Goal: Task Accomplishment & Management: Manage account settings

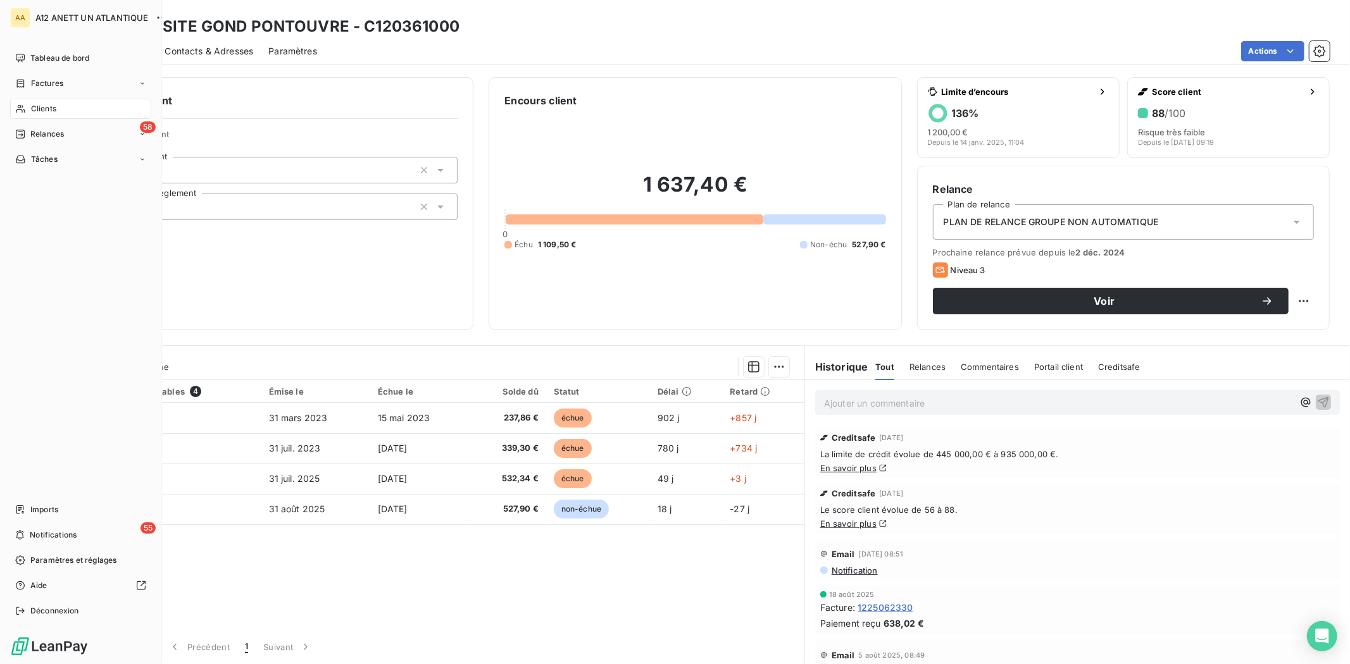
click at [34, 108] on span "Clients" at bounding box center [43, 108] width 25 height 11
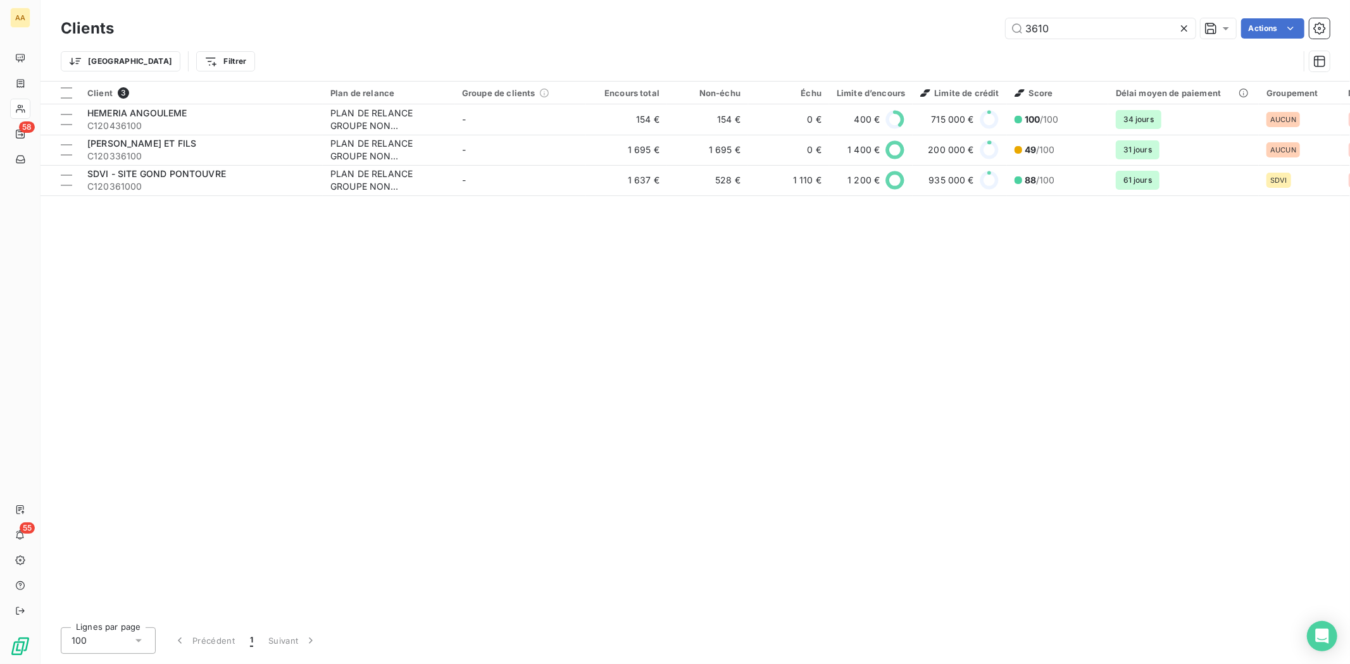
drag, startPoint x: 1074, startPoint y: 17, endPoint x: 986, endPoint y: 25, distance: 88.3
click at [986, 25] on div "Clients 3610 Actions" at bounding box center [695, 28] width 1269 height 27
drag, startPoint x: 1046, startPoint y: 33, endPoint x: 940, endPoint y: 42, distance: 106.0
click at [940, 42] on div "Clients 3610 Actions Trier Filtrer" at bounding box center [695, 48] width 1269 height 66
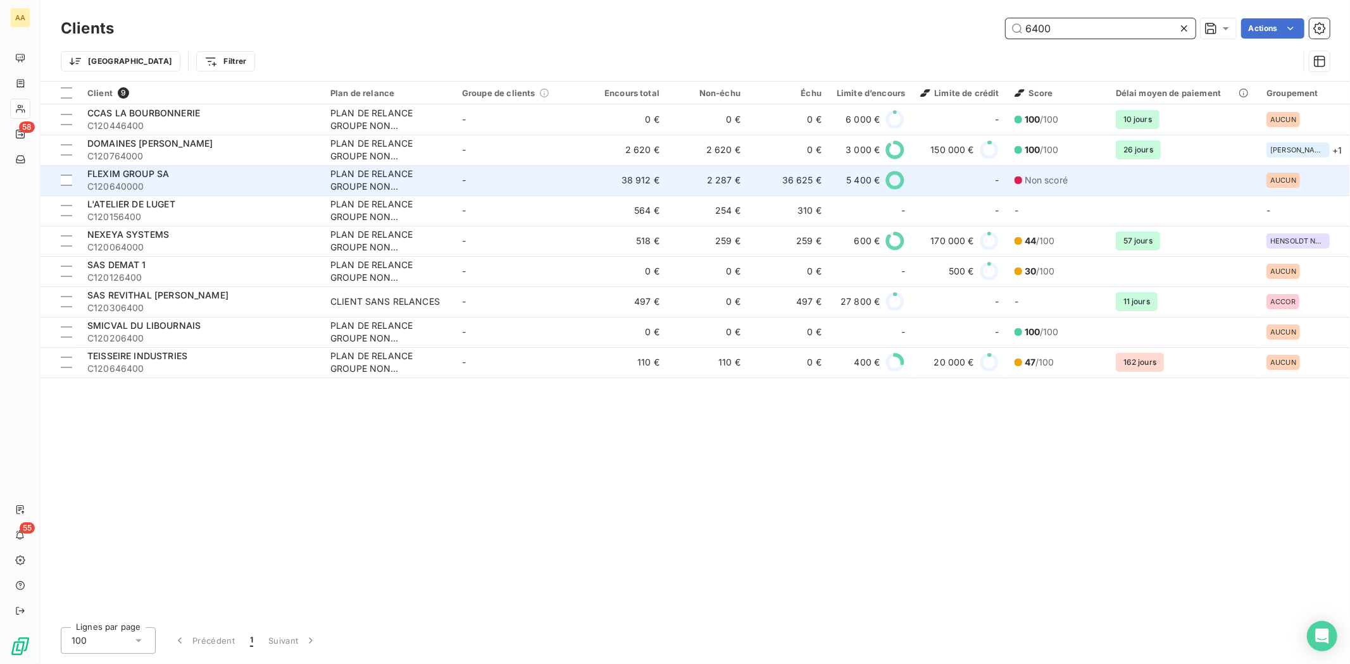
type input "6400"
click at [134, 177] on span "FLEXIM GROUP SA" at bounding box center [128, 173] width 82 height 11
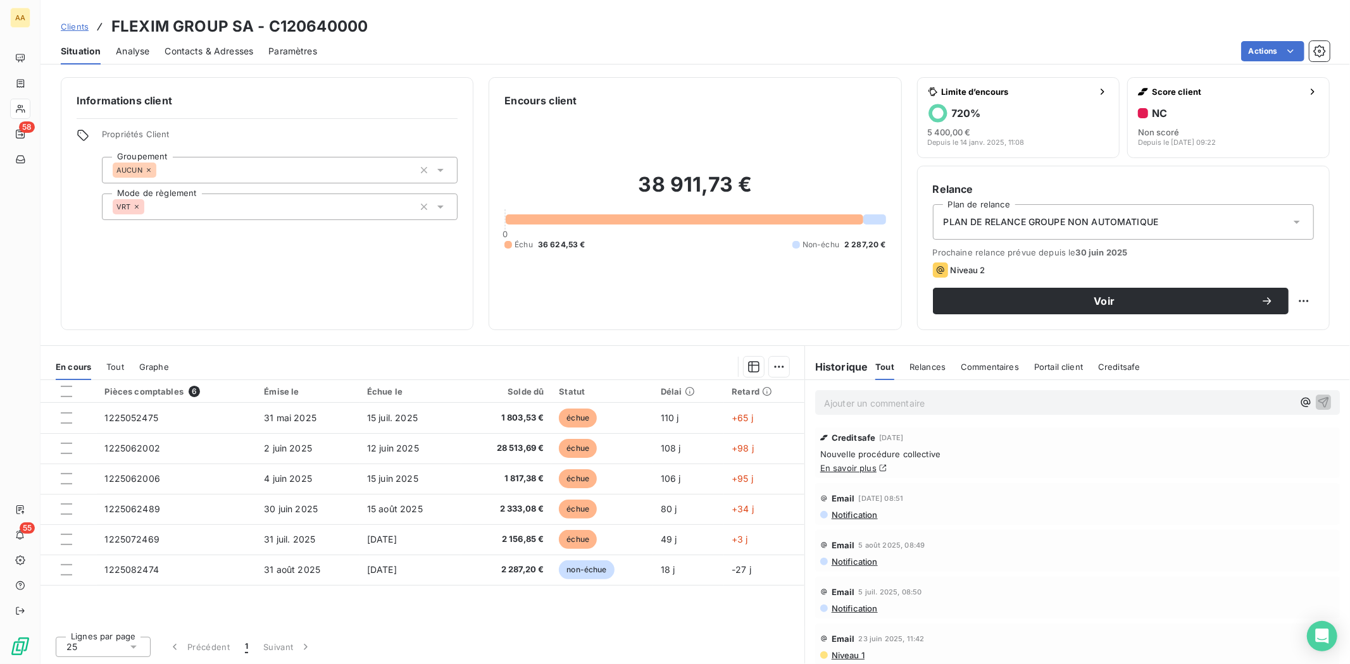
click at [704, 620] on div "Pièces comptables 6 Émise le Échue le Solde dû Statut Délai Retard 1225052475 3…" at bounding box center [422, 503] width 764 height 246
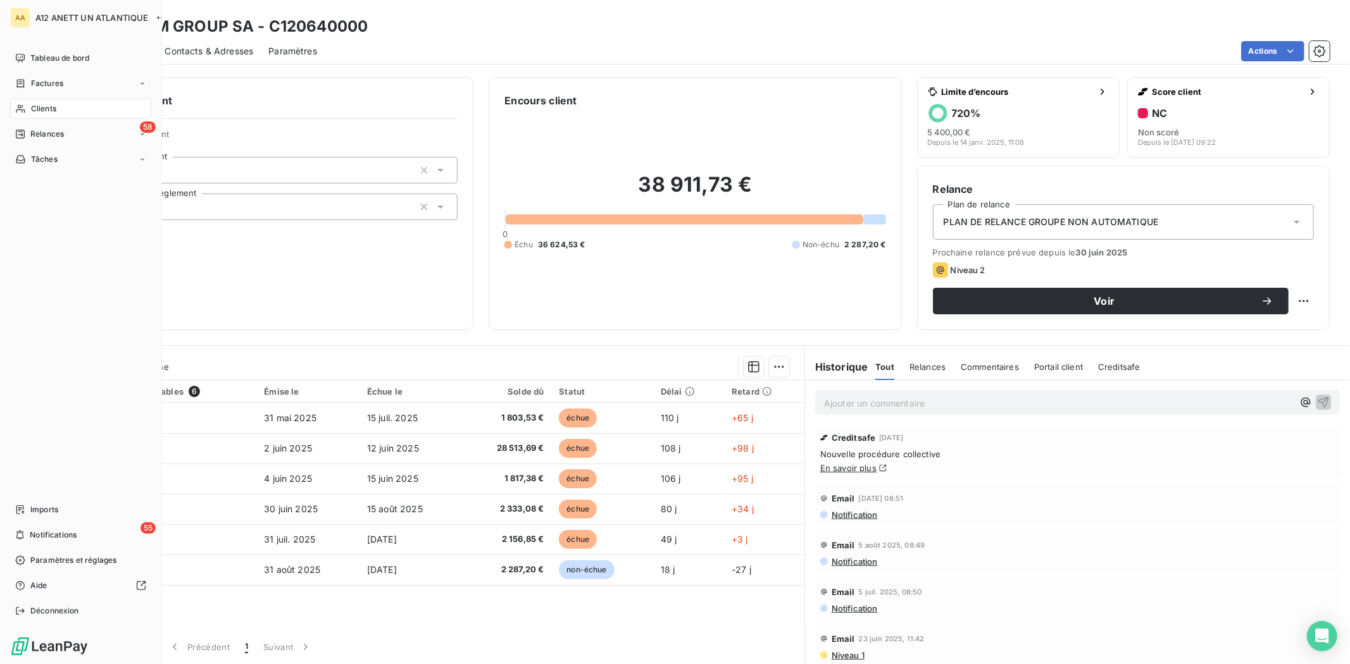
click at [40, 108] on span "Clients" at bounding box center [43, 108] width 25 height 11
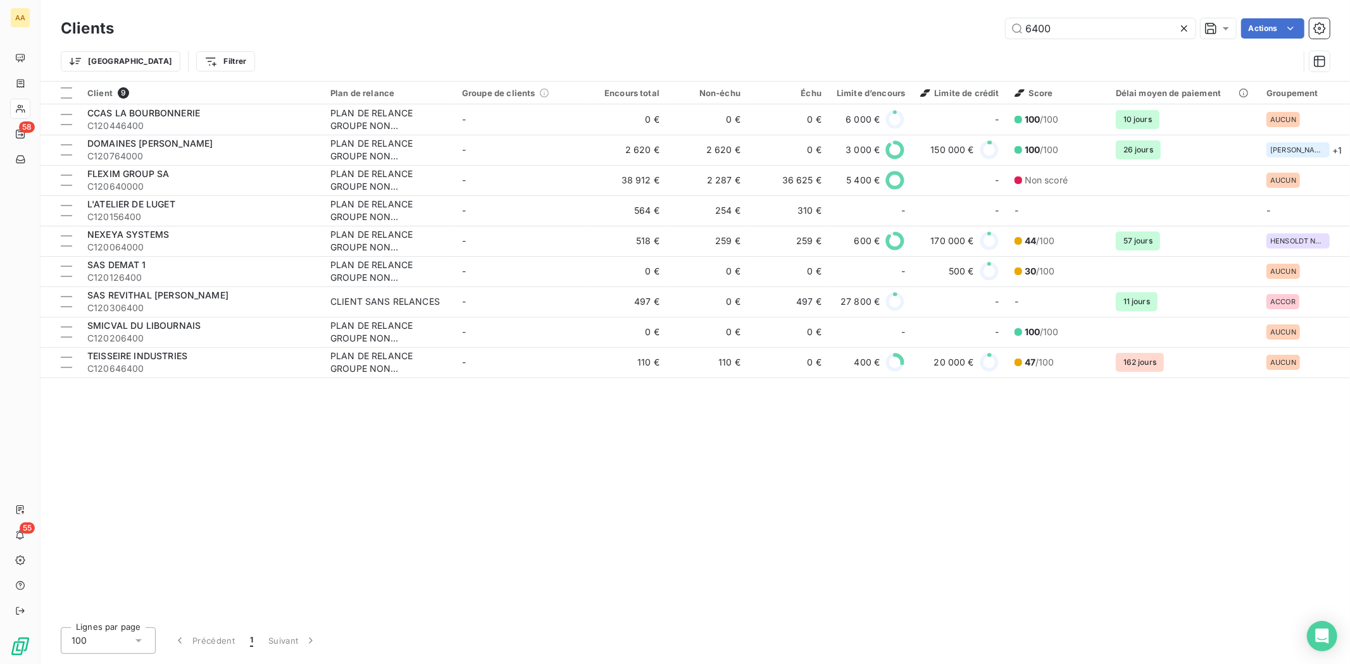
drag, startPoint x: 1093, startPoint y: 25, endPoint x: 928, endPoint y: 24, distance: 165.2
click at [930, 24] on div "6400 Actions" at bounding box center [729, 28] width 1200 height 20
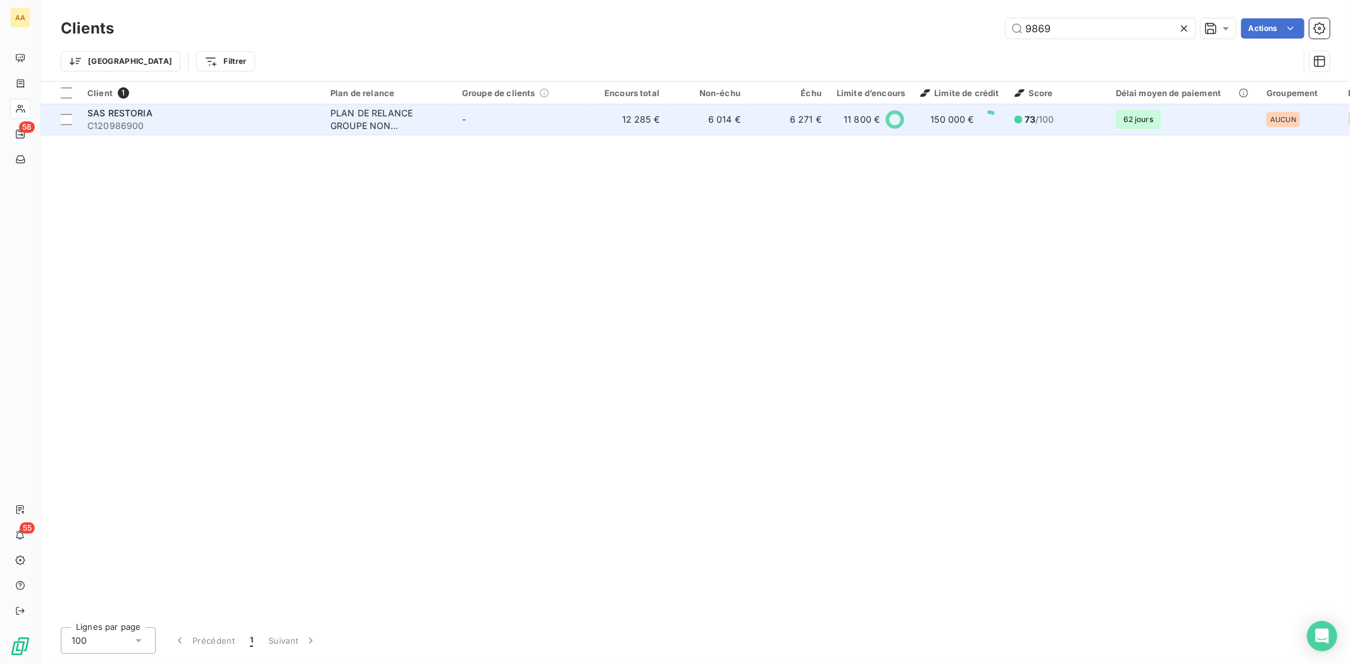
type input "9869"
click at [137, 123] on span "C120986900" at bounding box center [201, 126] width 228 height 13
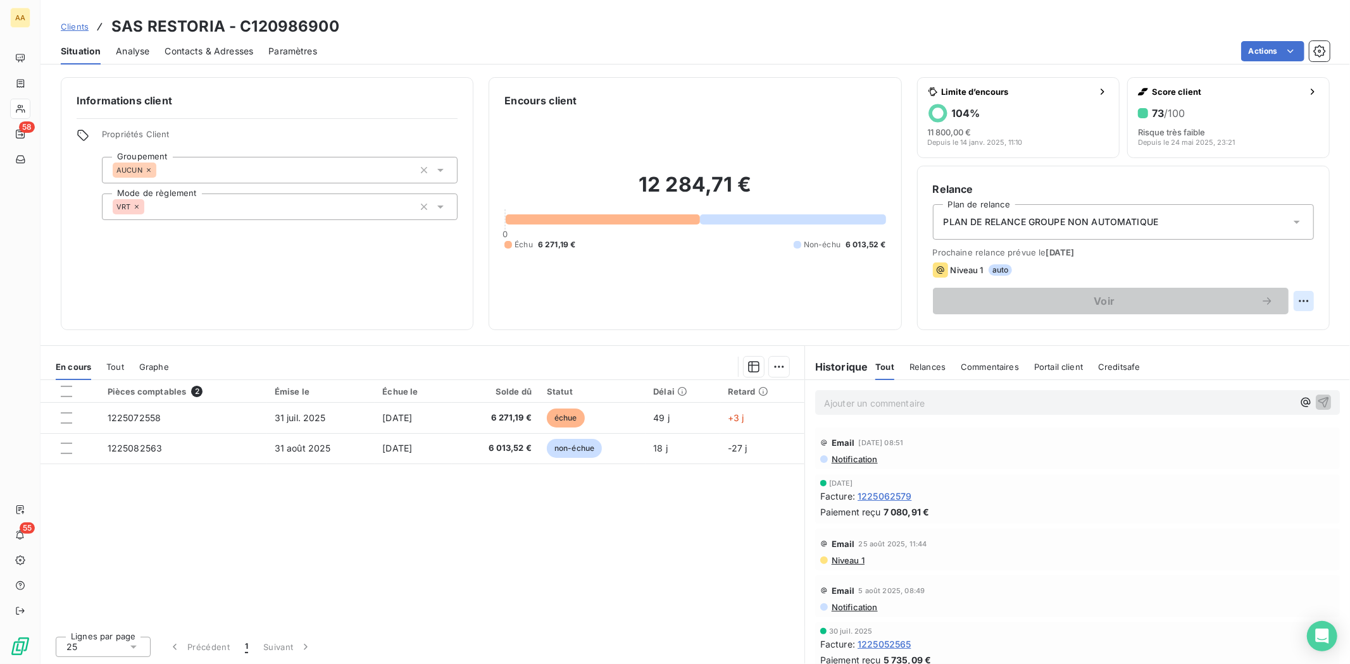
click at [1305, 301] on html "AA 58 55 Clients SAS RESTORIA - C120986900 Situation Analyse Contacts & Adresse…" at bounding box center [675, 332] width 1350 height 664
click at [1248, 327] on div "Replanifier cette action" at bounding box center [1251, 329] width 113 height 20
select select "8"
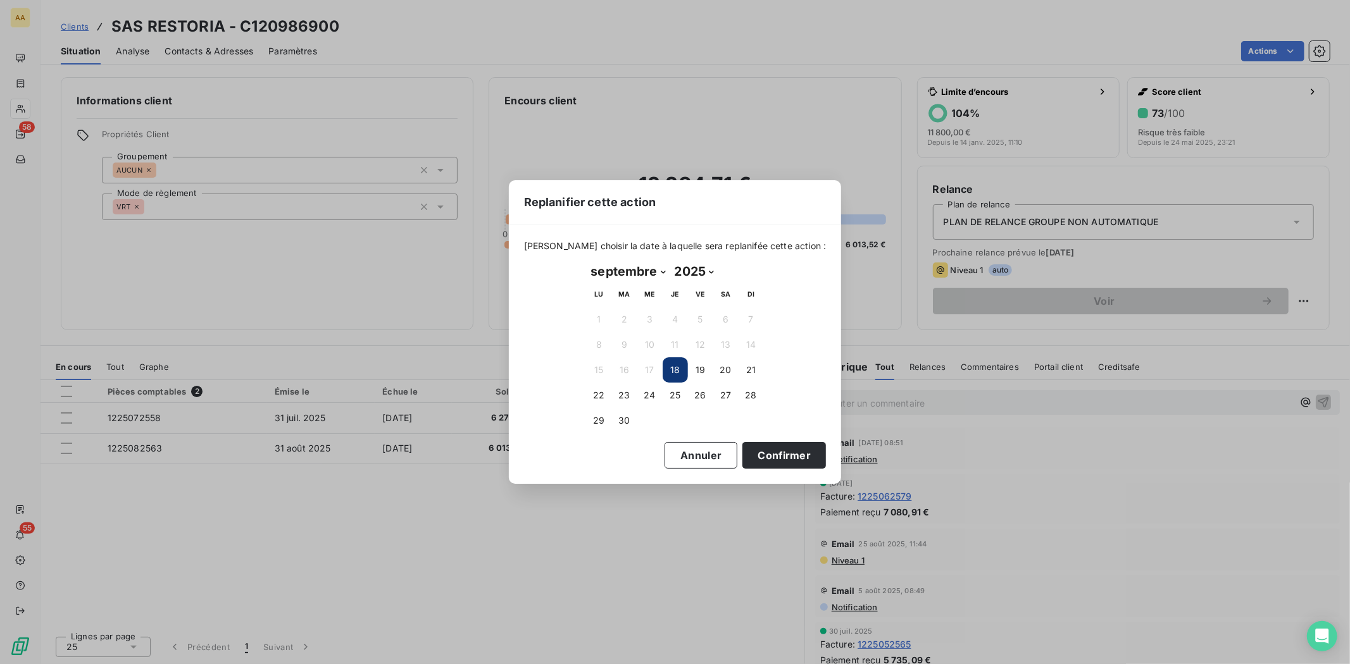
click at [671, 365] on button "18" at bounding box center [675, 370] width 25 height 25
click at [668, 366] on button "18" at bounding box center [675, 370] width 25 height 25
click at [768, 451] on button "Confirmer" at bounding box center [784, 455] width 84 height 27
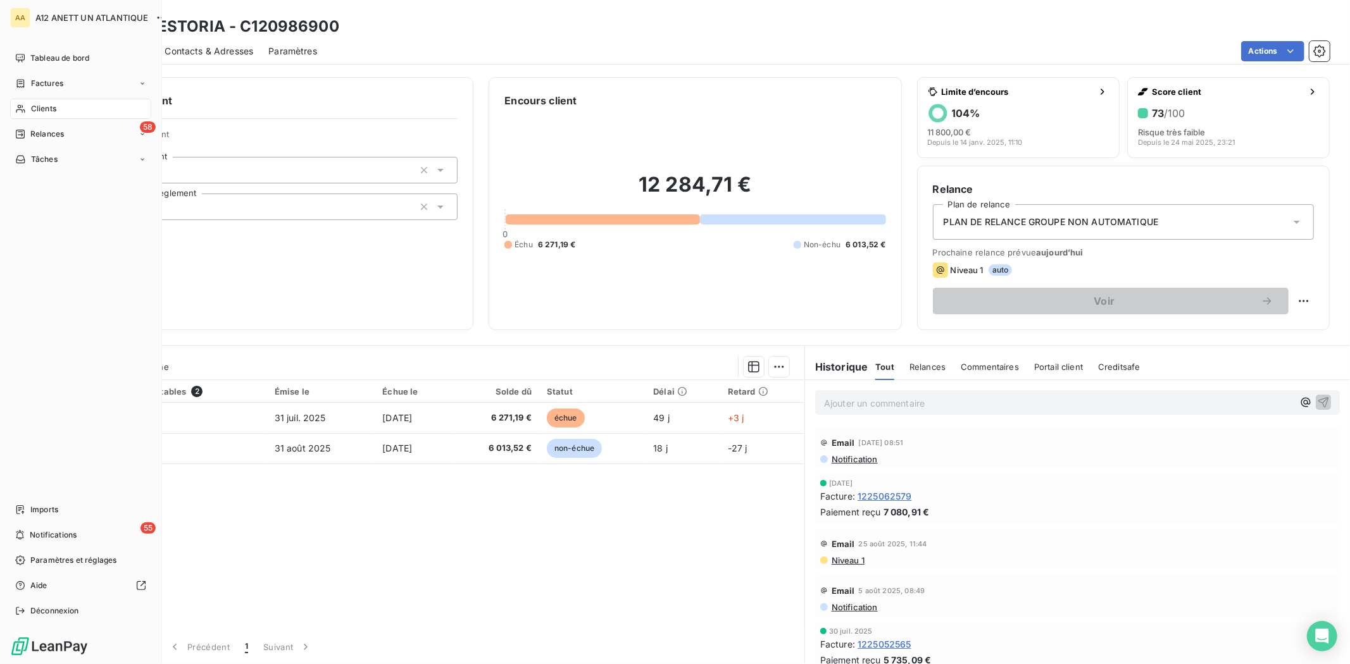
click at [37, 104] on span "Clients" at bounding box center [43, 108] width 25 height 11
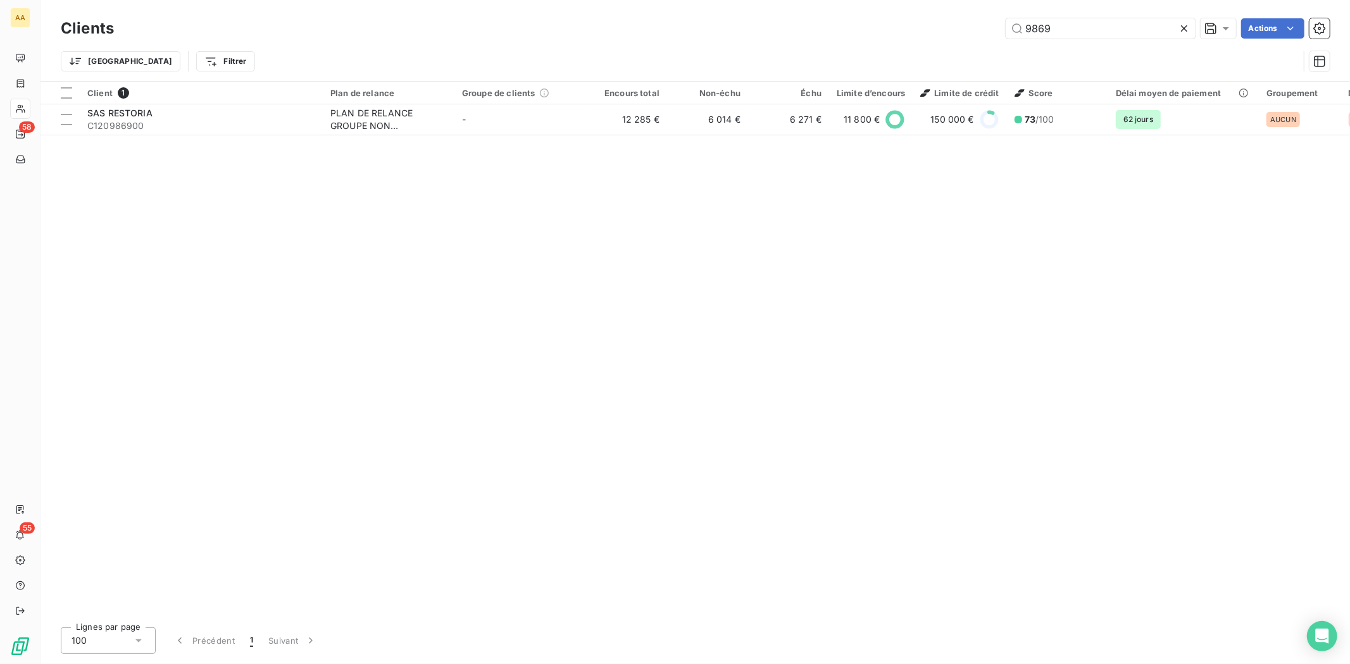
drag, startPoint x: 1081, startPoint y: 30, endPoint x: 959, endPoint y: 30, distance: 121.5
click at [959, 30] on div "9869 Actions" at bounding box center [729, 28] width 1200 height 20
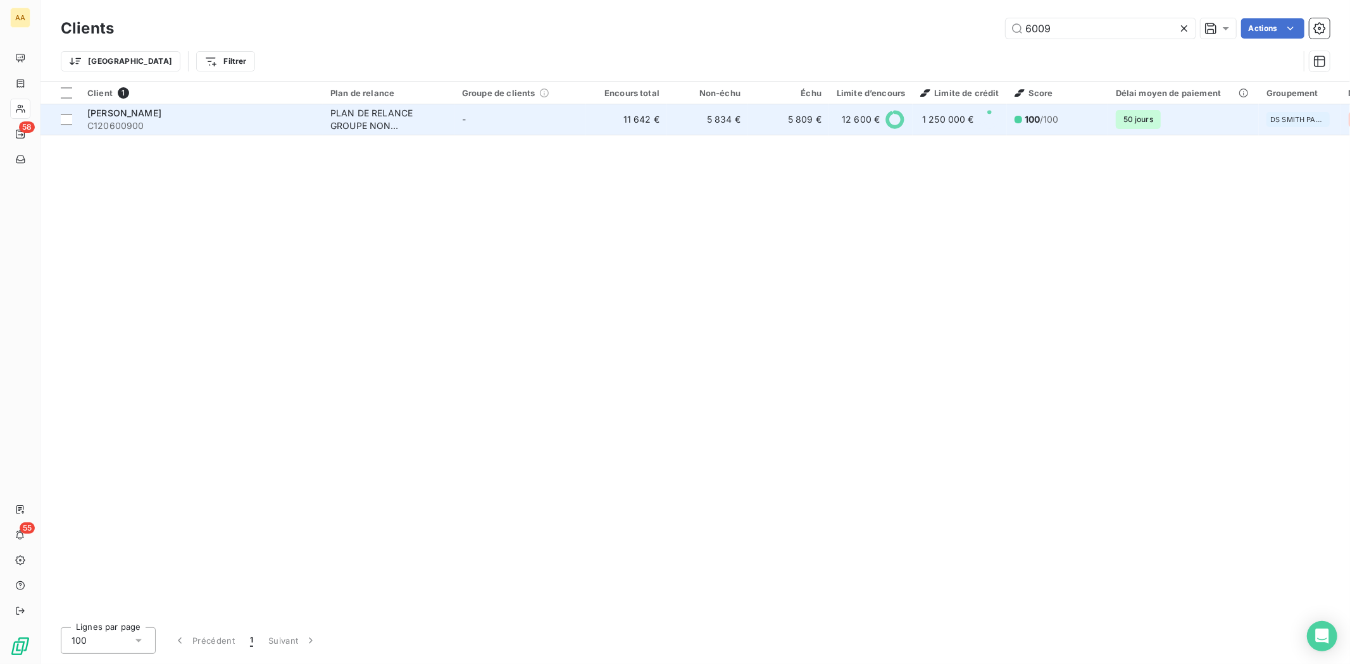
type input "6009"
click at [125, 122] on span "C120600900" at bounding box center [201, 126] width 228 height 13
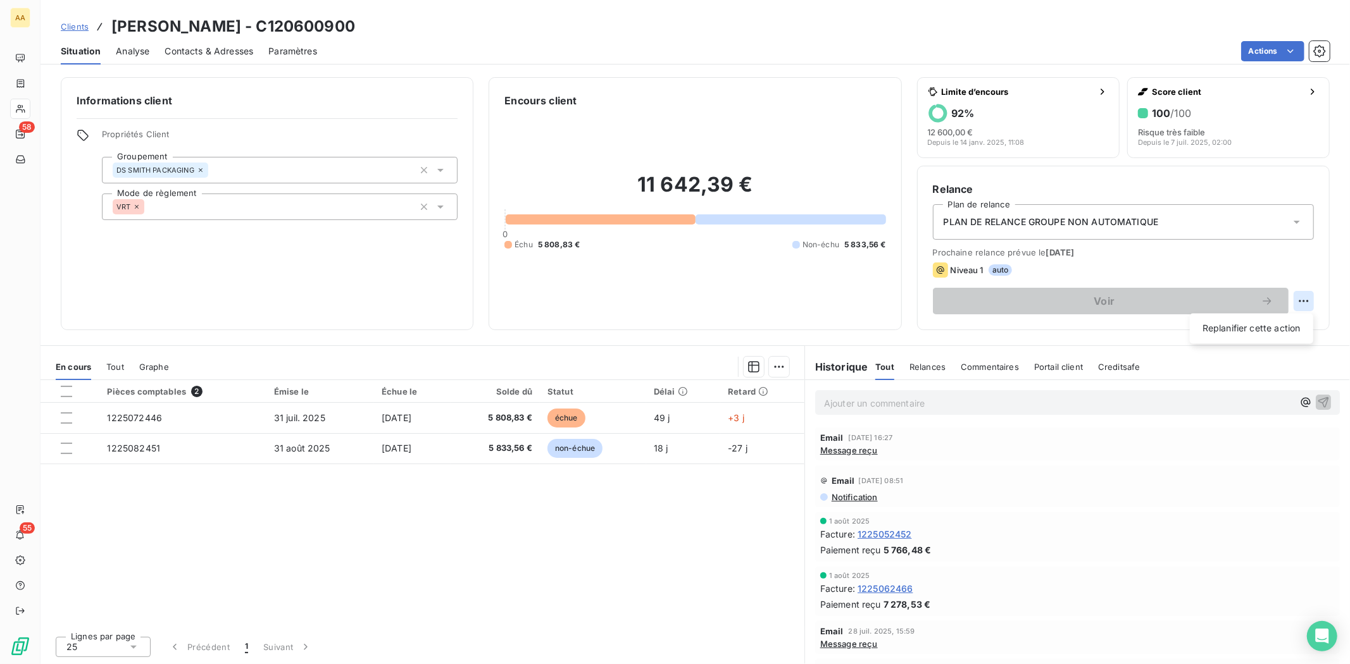
click at [1295, 298] on html "AA 58 55 Clients [PERSON_NAME] - C120600900 Situation Analyse Contacts & Adress…" at bounding box center [675, 332] width 1350 height 664
click at [1242, 333] on div "Replanifier cette action" at bounding box center [1251, 329] width 113 height 20
select select "8"
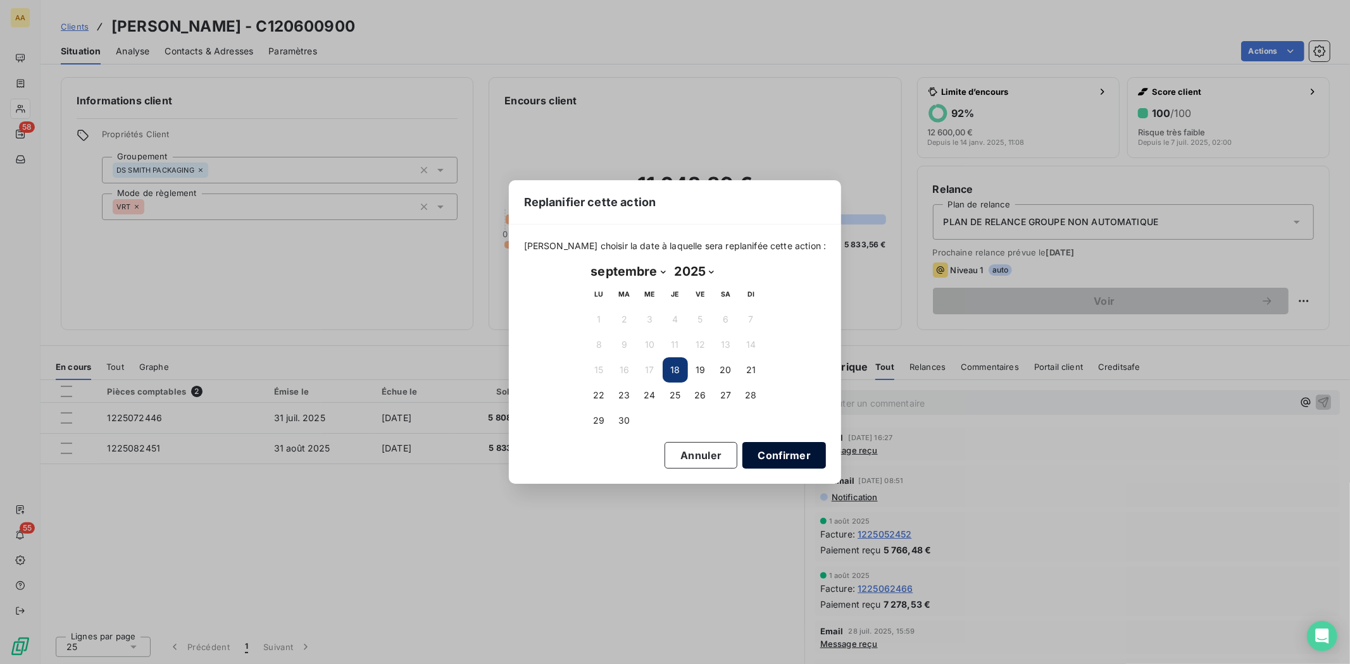
click at [742, 453] on button "Confirmer" at bounding box center [784, 455] width 84 height 27
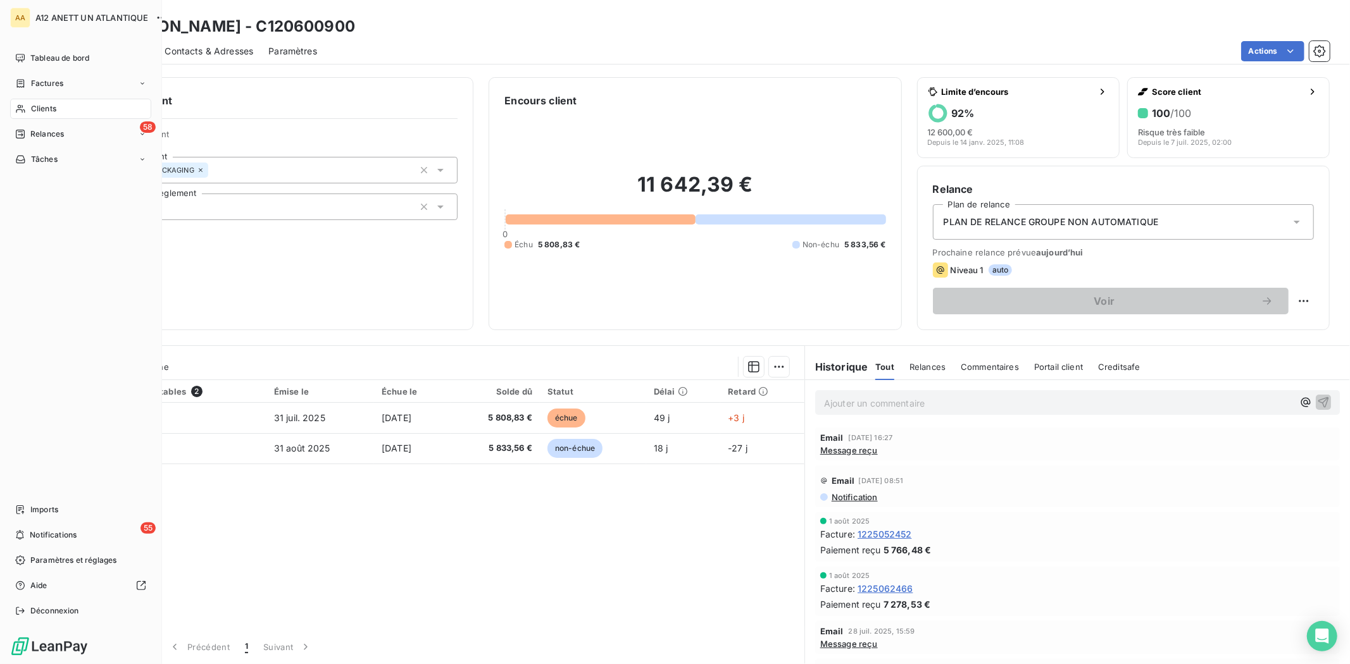
click at [54, 106] on span "Clients" at bounding box center [43, 108] width 25 height 11
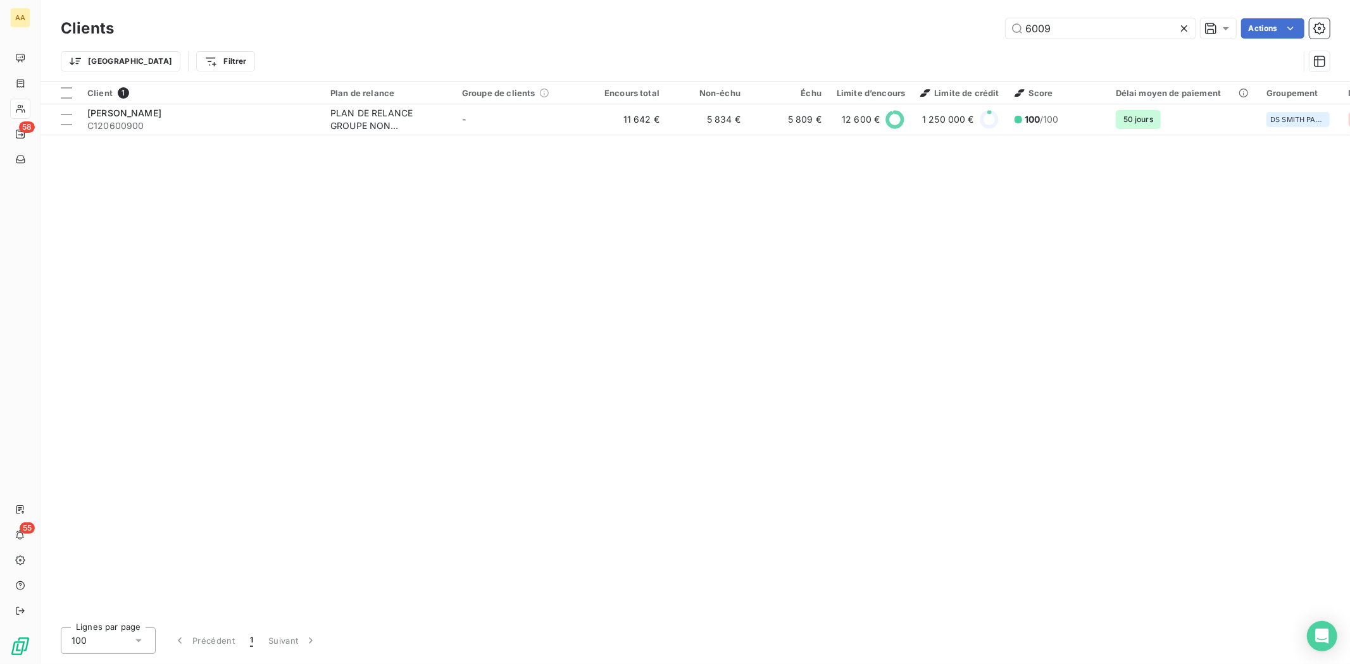
drag, startPoint x: 1058, startPoint y: 22, endPoint x: 914, endPoint y: 19, distance: 143.7
click at [949, 28] on div "6009 Actions" at bounding box center [729, 28] width 1200 height 20
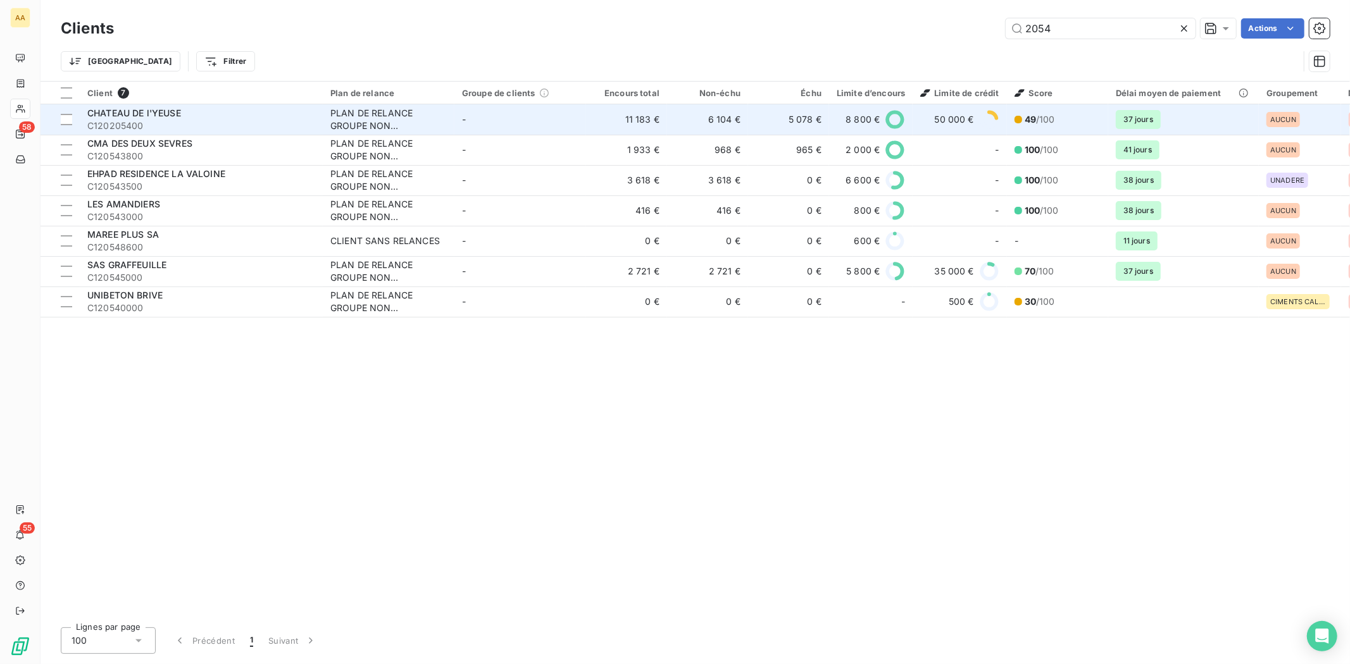
type input "2054"
click at [121, 114] on span "CHATEAU DE l'YEUSE" at bounding box center [134, 113] width 94 height 11
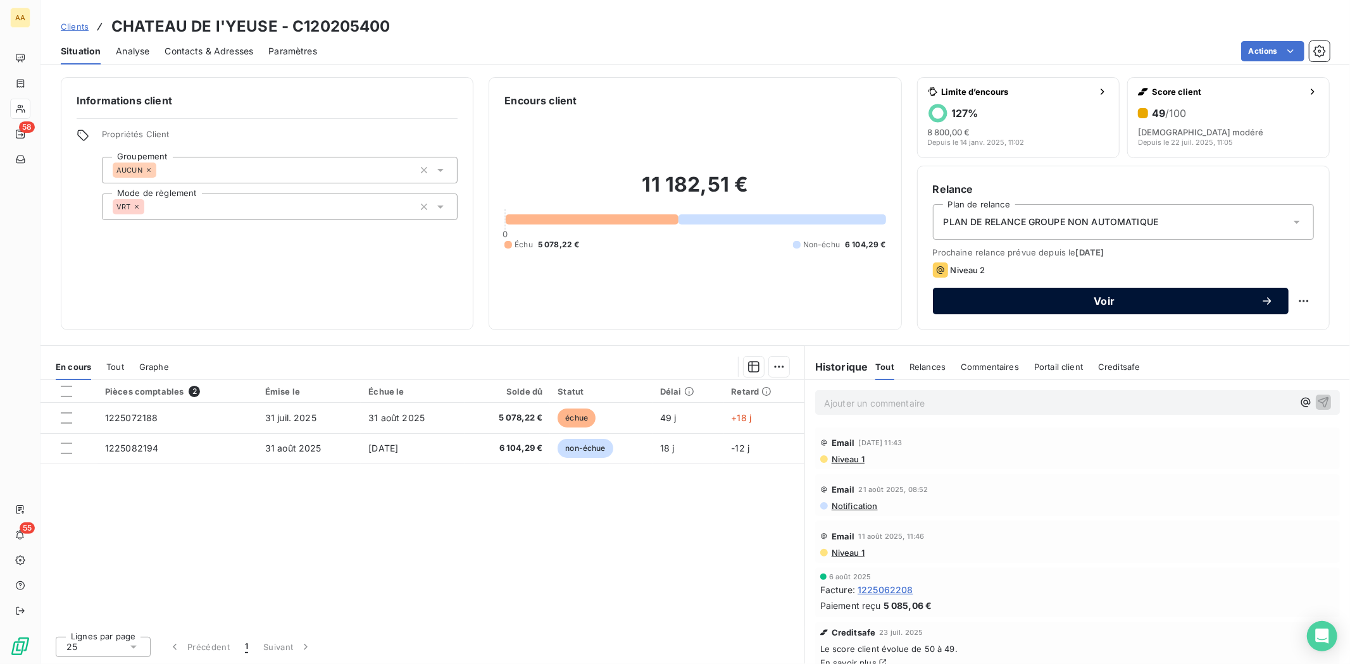
click at [1098, 305] on span "Voir" at bounding box center [1104, 301] width 313 height 10
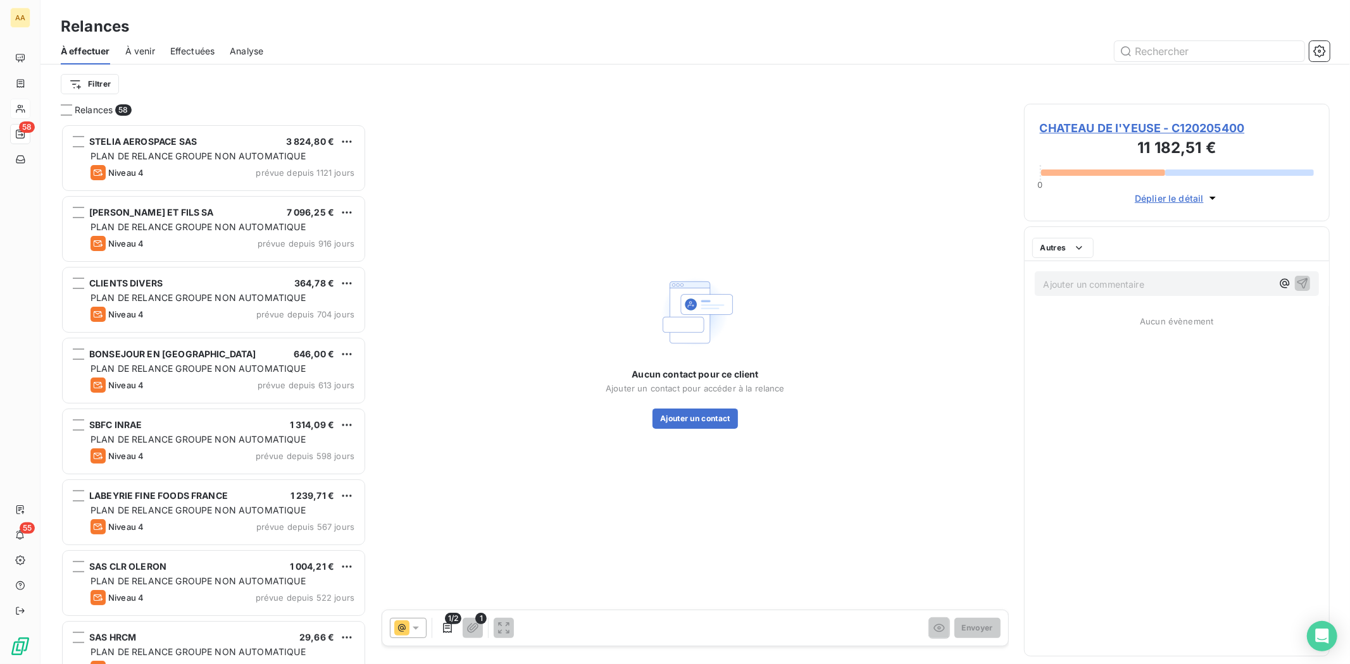
scroll to position [529, 295]
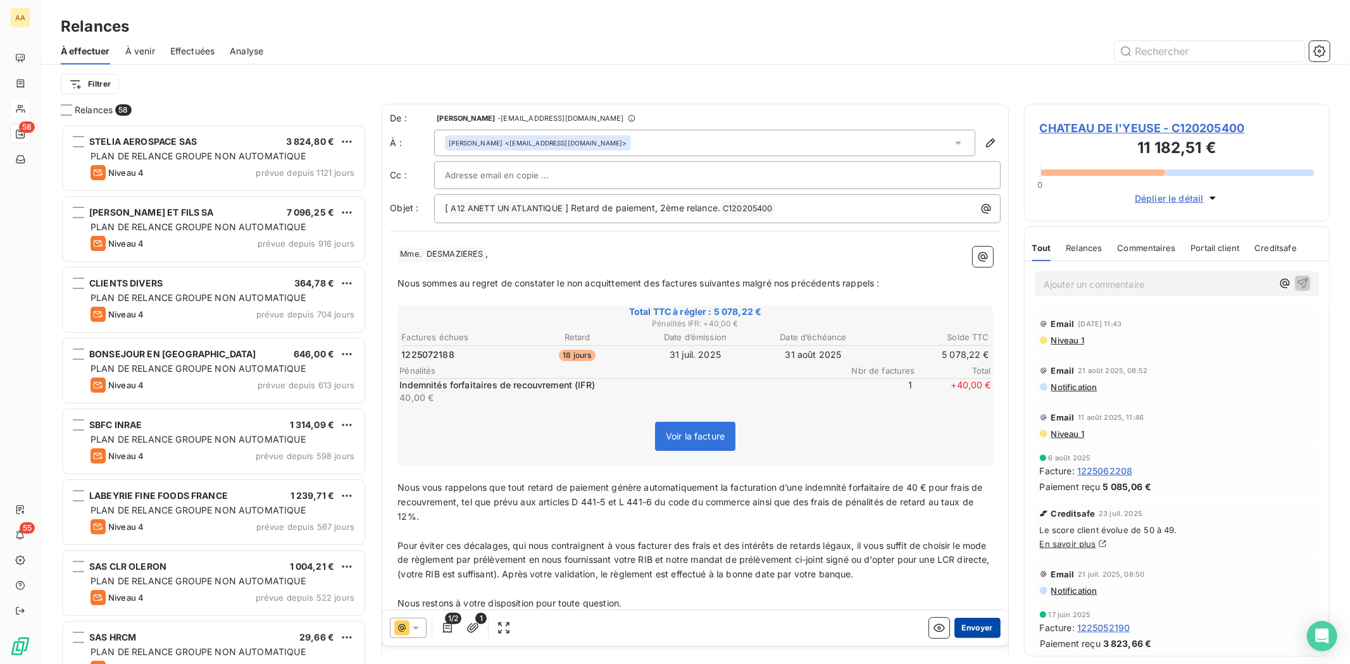
click at [966, 629] on button "Envoyer" at bounding box center [977, 628] width 46 height 20
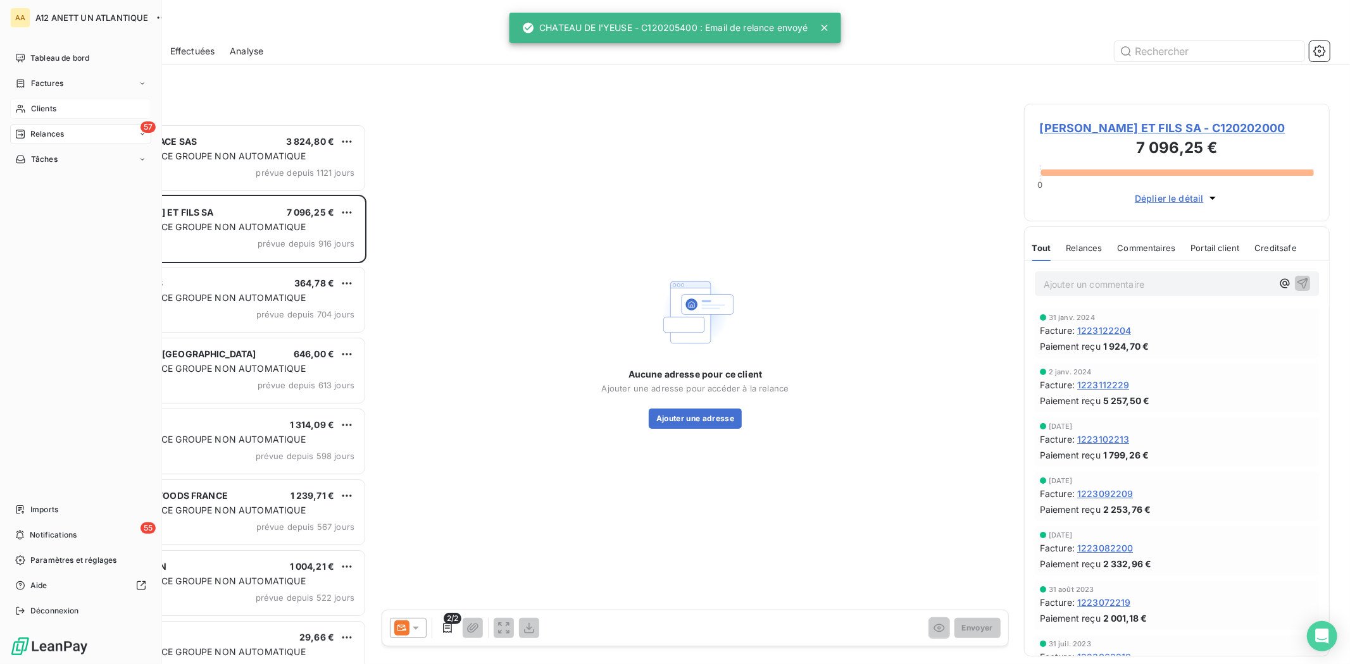
click at [32, 109] on span "Clients" at bounding box center [43, 108] width 25 height 11
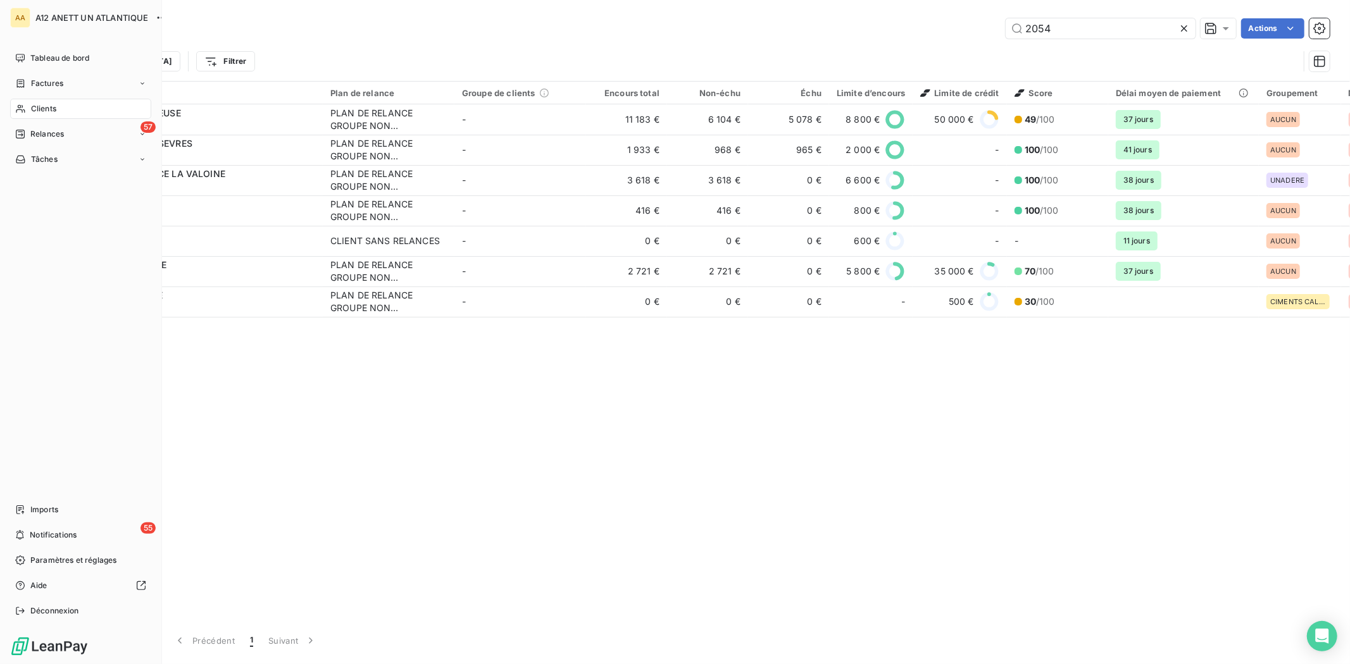
click at [59, 111] on div "Clients" at bounding box center [80, 109] width 141 height 20
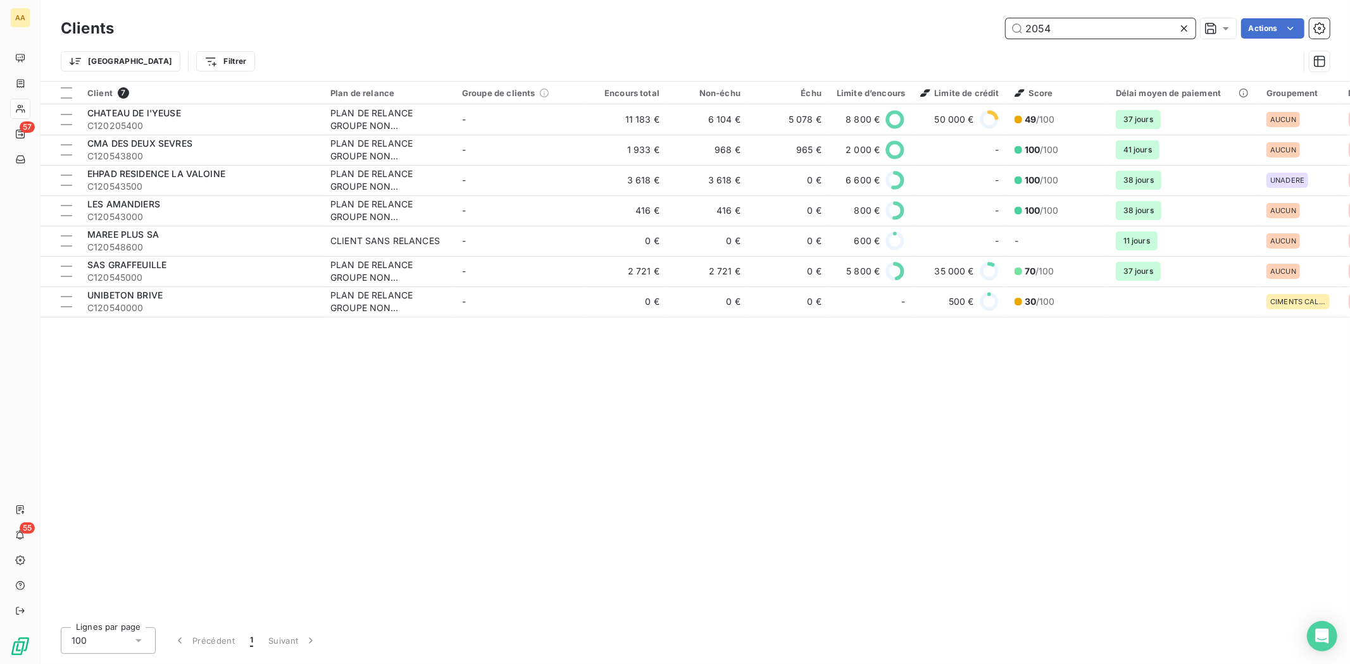
drag, startPoint x: 1080, startPoint y: 27, endPoint x: 1006, endPoint y: 28, distance: 74.1
click at [1006, 28] on input "2054" at bounding box center [1100, 28] width 190 height 20
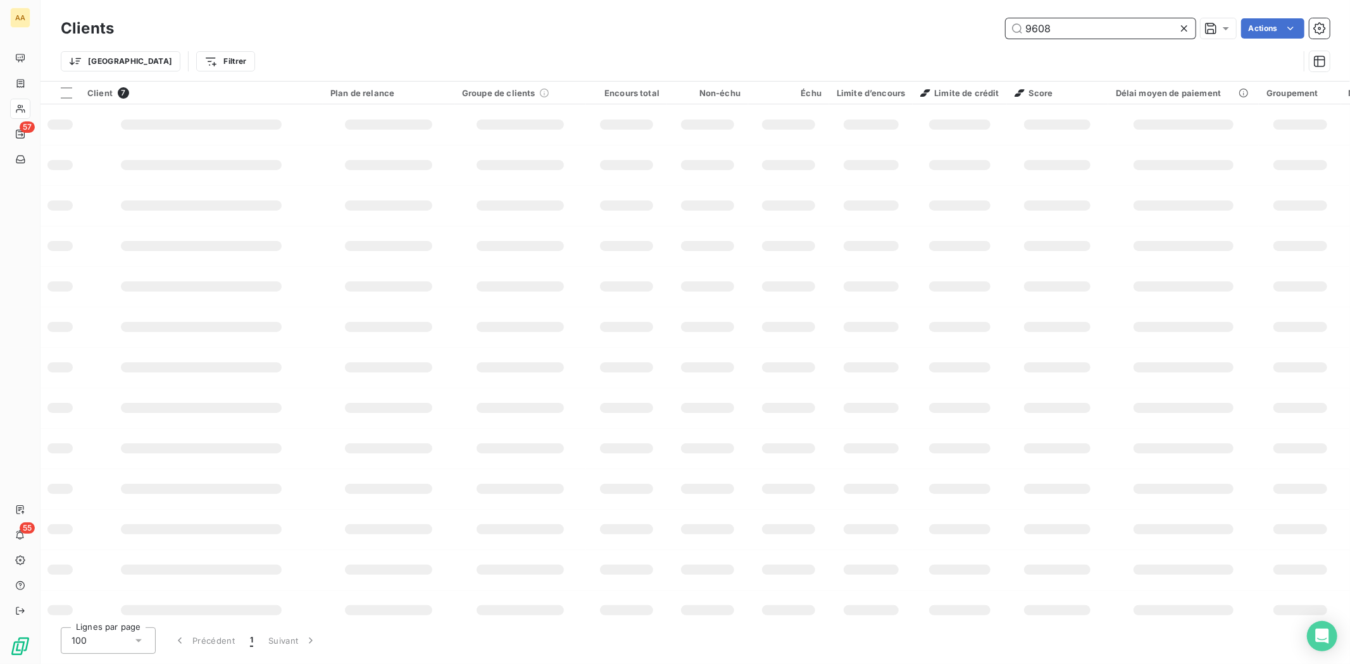
type input "9608"
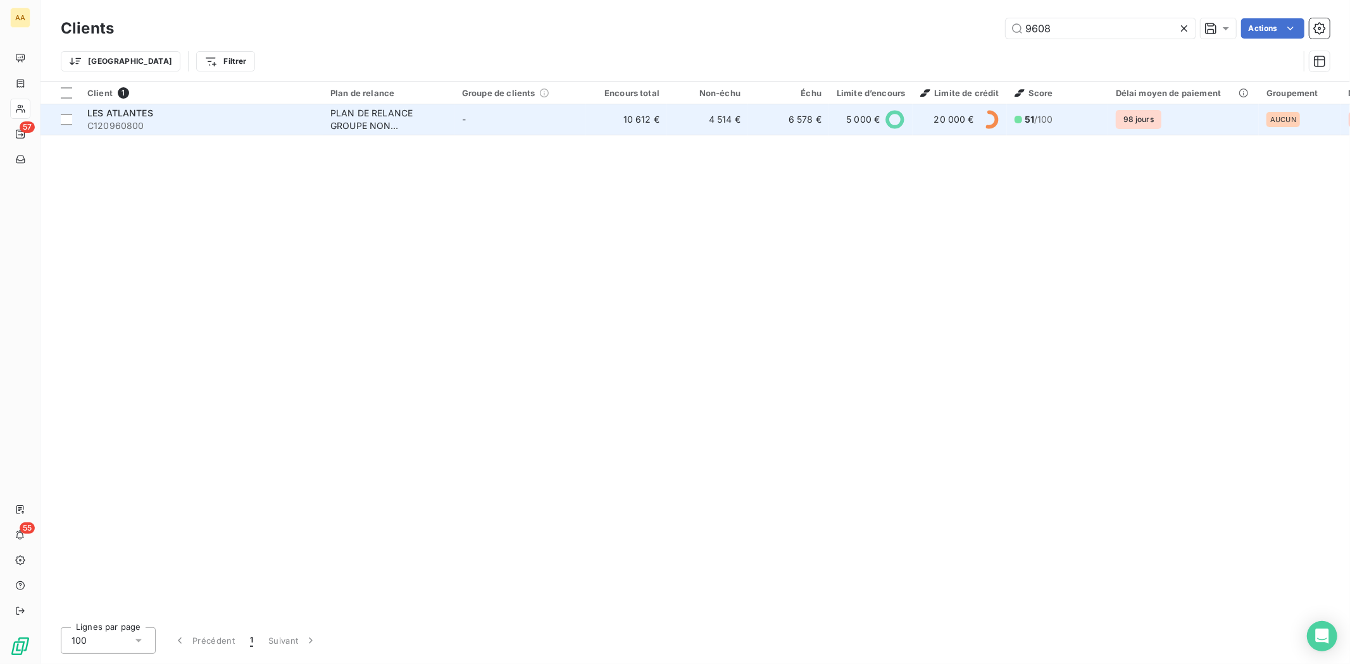
click at [116, 130] on span "C120960800" at bounding box center [201, 126] width 228 height 13
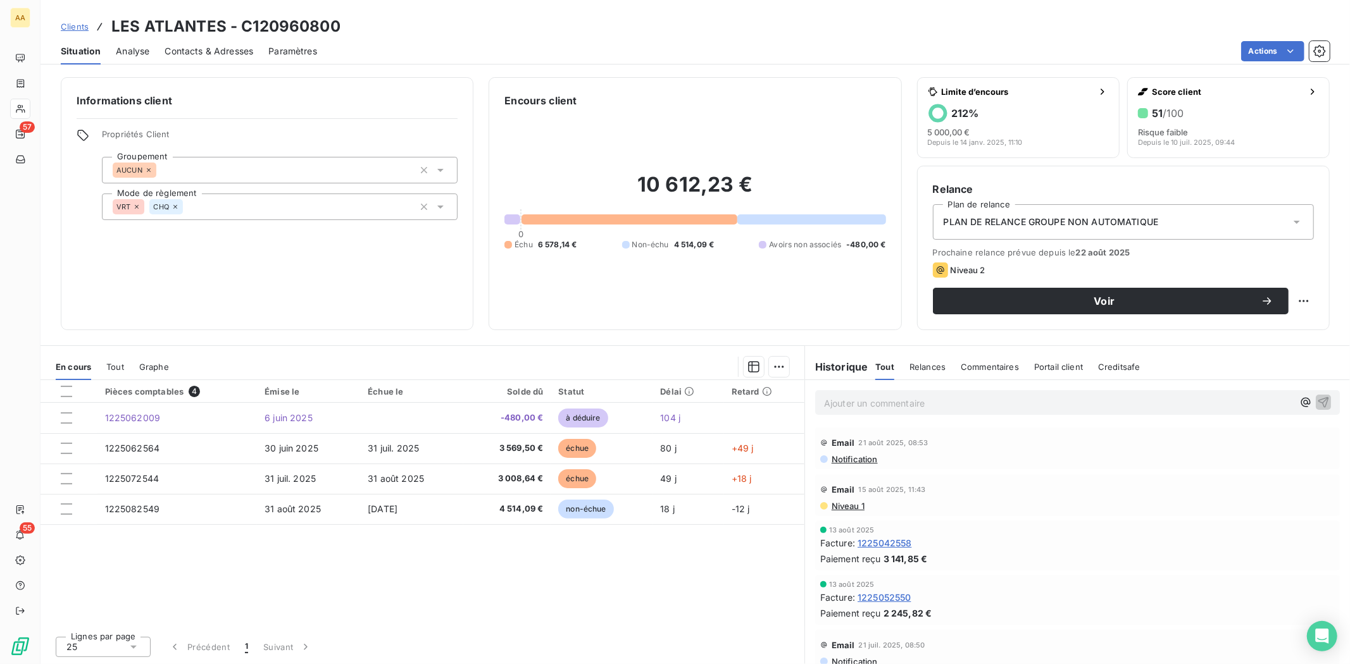
click at [232, 53] on span "Contacts & Adresses" at bounding box center [209, 51] width 89 height 13
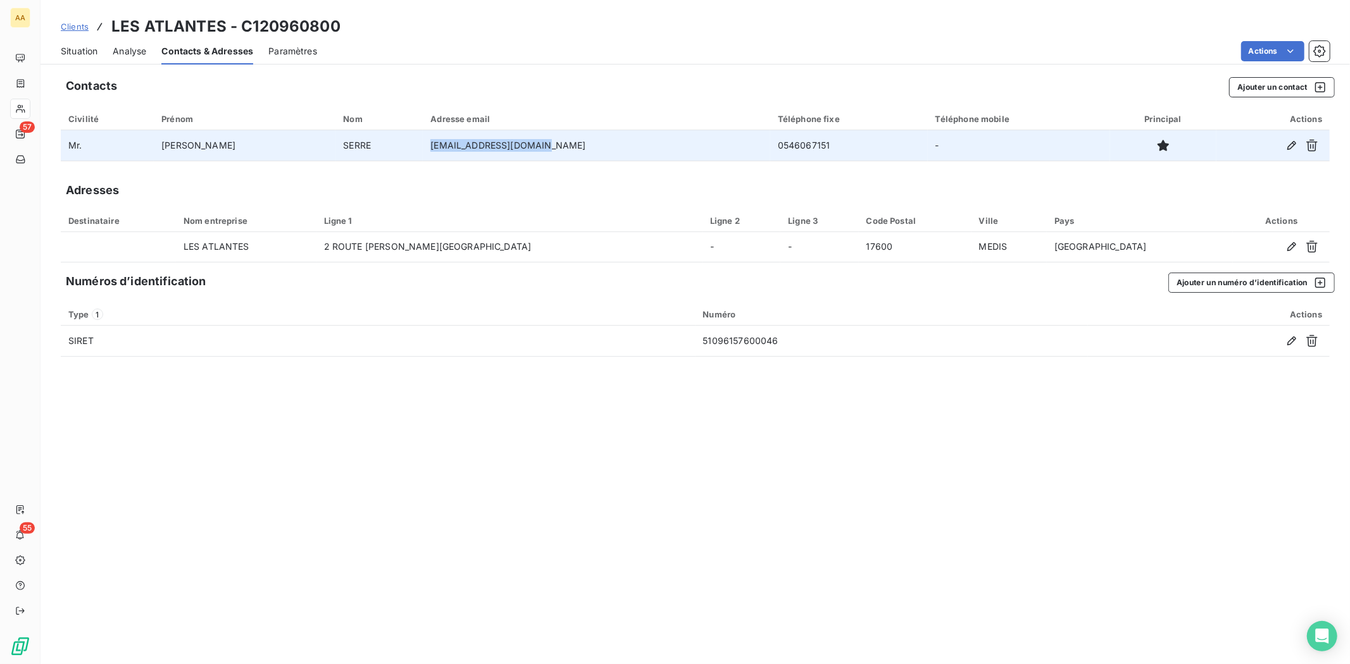
drag, startPoint x: 412, startPoint y: 144, endPoint x: 515, endPoint y: 146, distance: 103.1
click at [515, 146] on td "[EMAIL_ADDRESS][DOMAIN_NAME]" at bounding box center [596, 145] width 347 height 30
copy td "[EMAIL_ADDRESS][DOMAIN_NAME]"
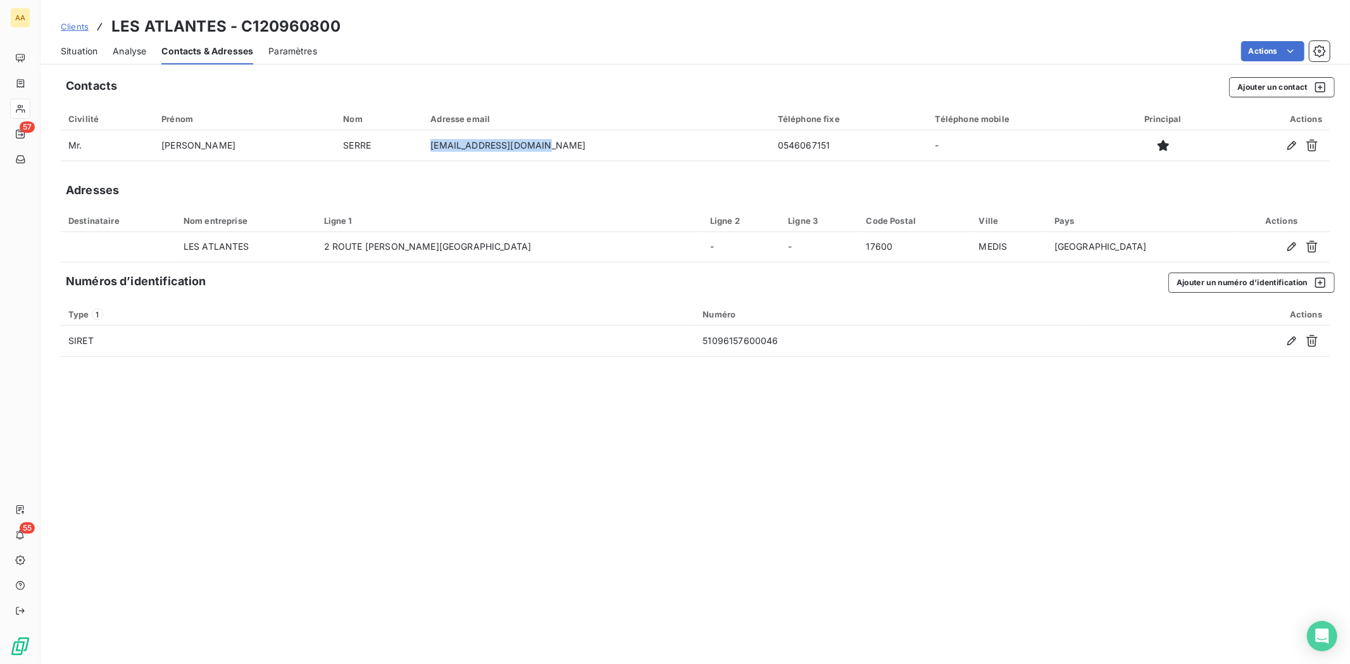
click at [80, 43] on div "Situation" at bounding box center [79, 51] width 37 height 27
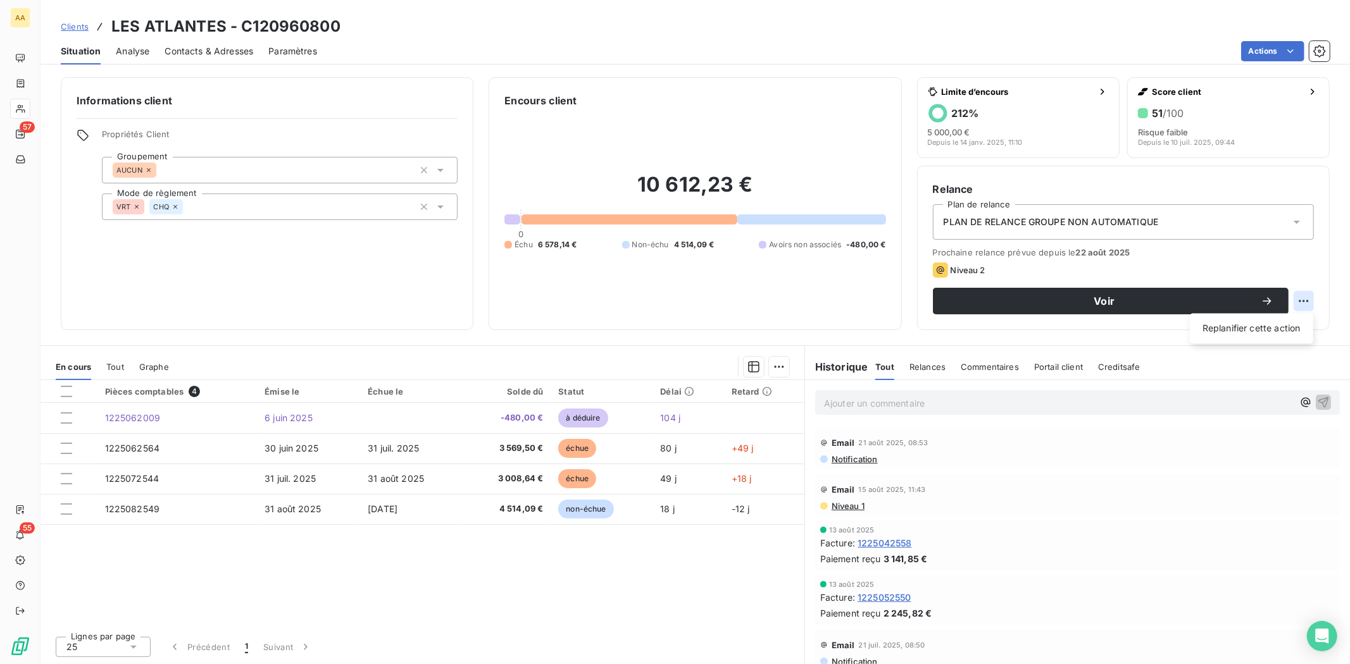
click at [1305, 304] on html "AA 57 55 Clients LES ATLANTES - C120960800 Situation Analyse Contacts & Adresse…" at bounding box center [675, 332] width 1350 height 664
click at [1270, 323] on div "Replanifier cette action" at bounding box center [1251, 329] width 113 height 20
select select "8"
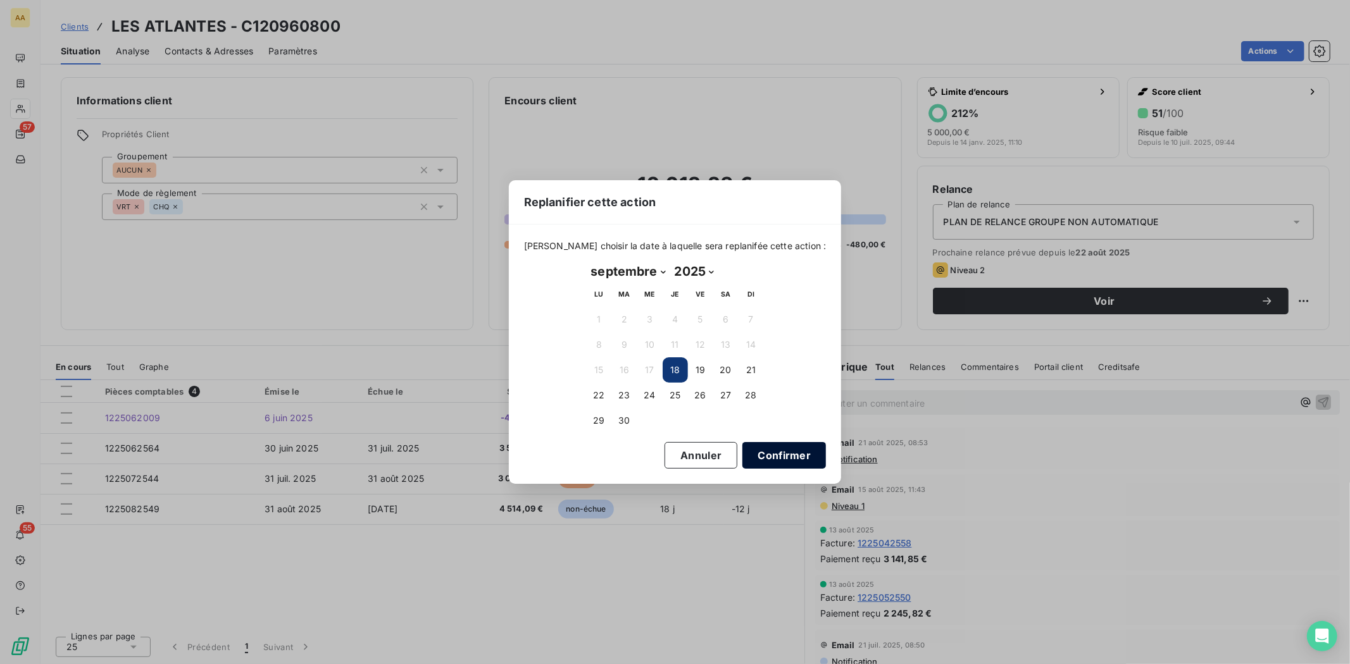
click at [760, 446] on button "Confirmer" at bounding box center [784, 455] width 84 height 27
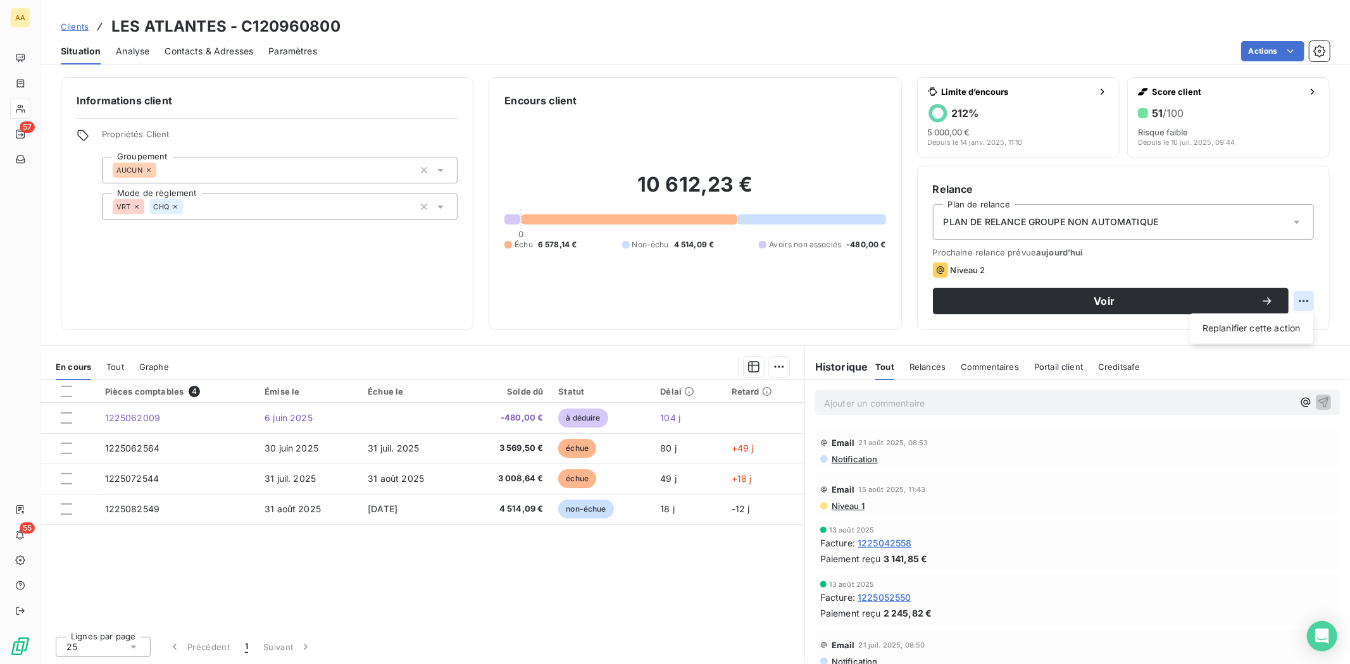
click at [1306, 297] on html "AA 57 55 Clients LES ATLANTES - C120960800 Situation Analyse Contacts & Adresse…" at bounding box center [675, 332] width 1350 height 664
click at [1102, 307] on html "AA 57 55 Clients LES ATLANTES - C120960800 Situation Analyse Contacts & Adresse…" at bounding box center [675, 332] width 1350 height 664
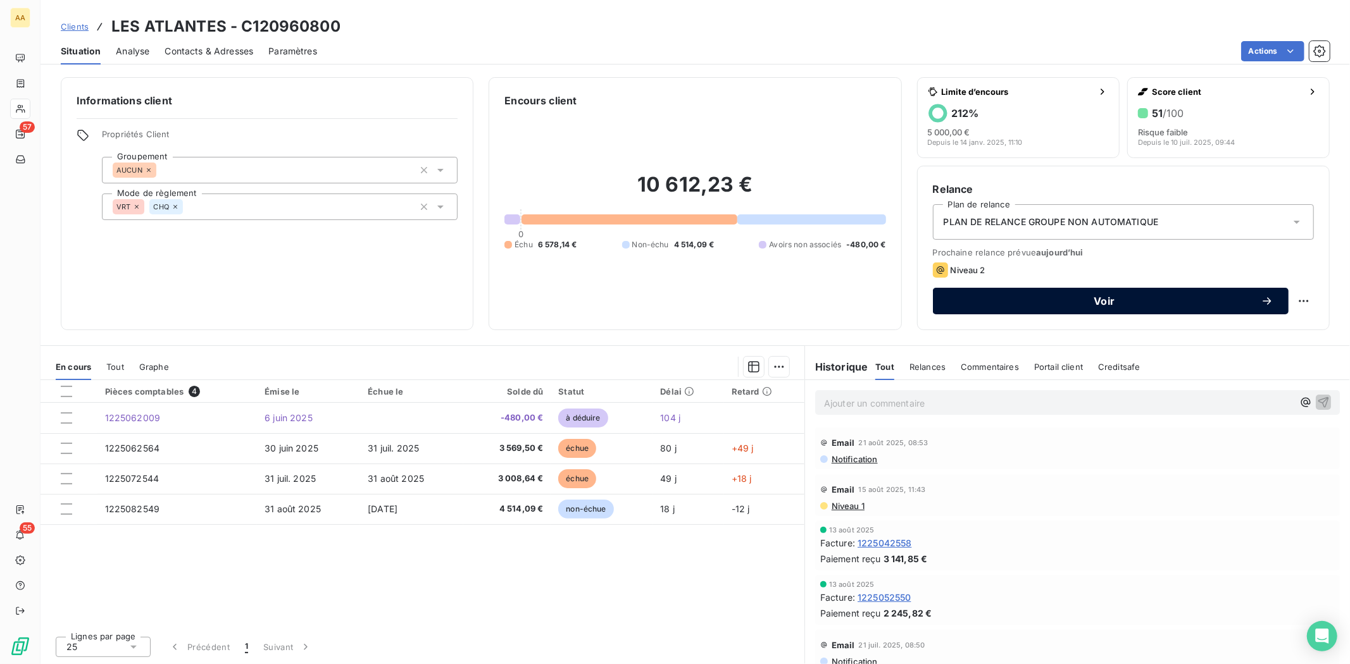
click at [1105, 300] on span "Voir" at bounding box center [1104, 301] width 313 height 10
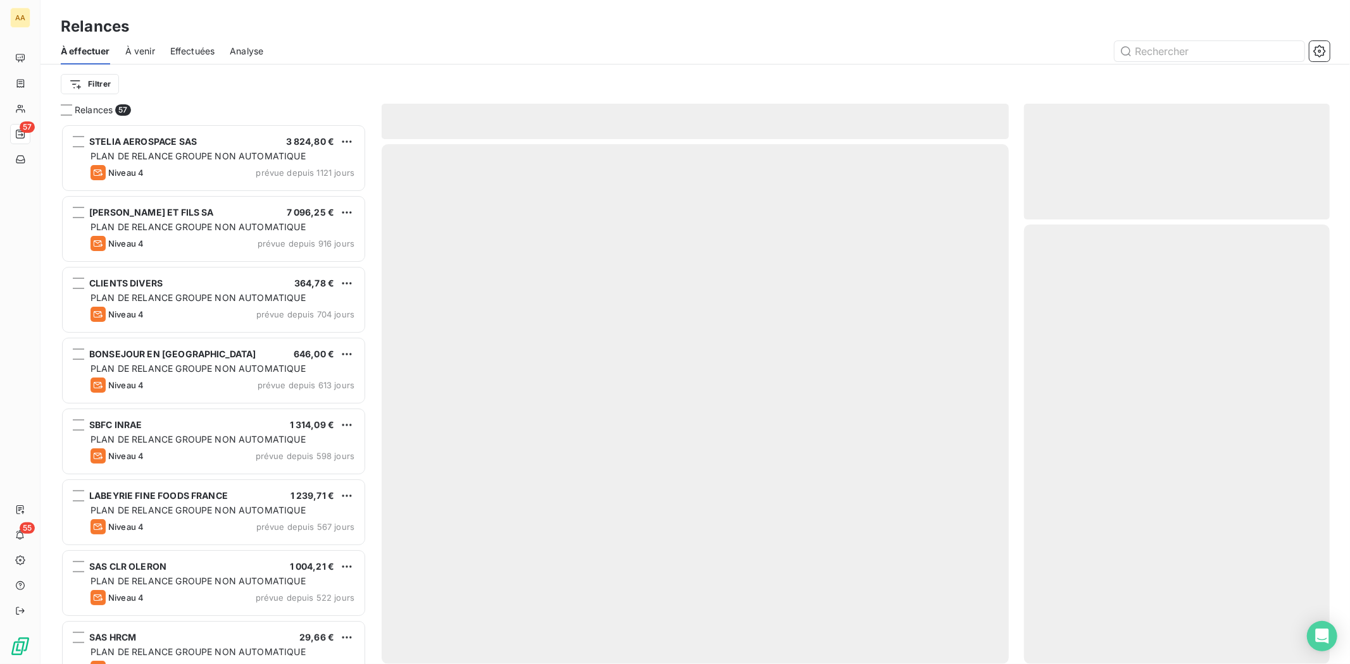
scroll to position [529, 295]
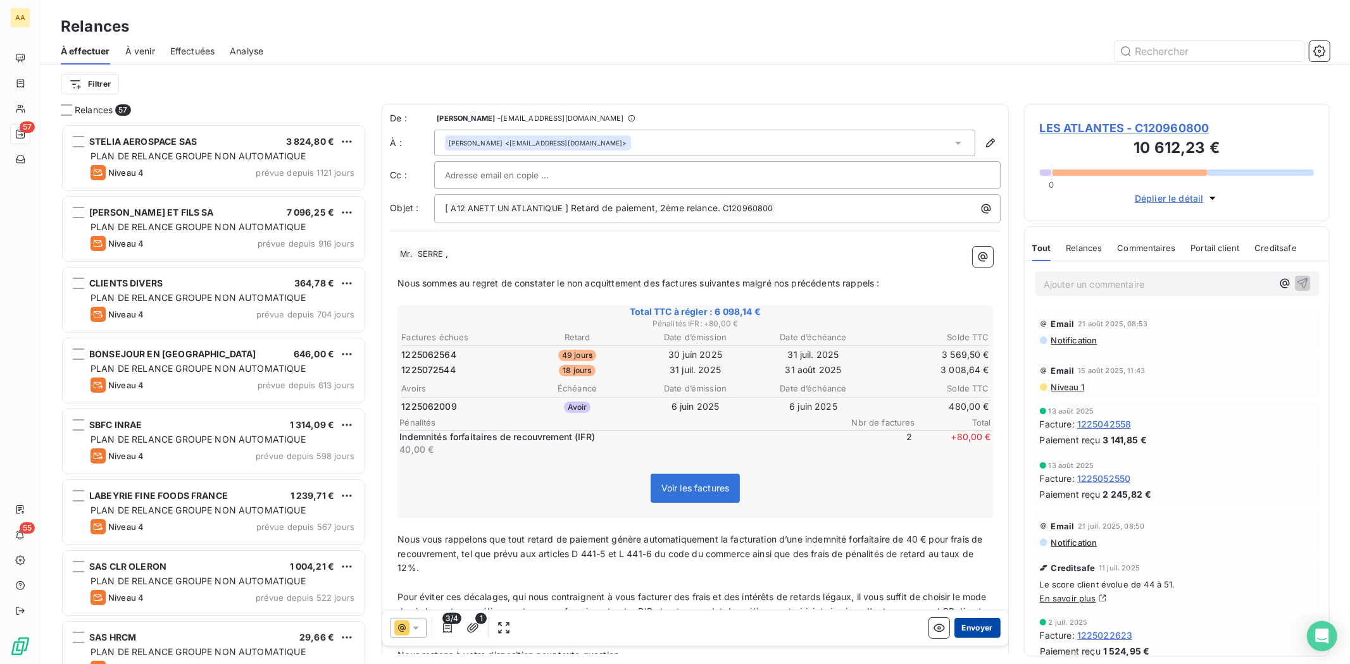
click at [971, 624] on button "Envoyer" at bounding box center [977, 628] width 46 height 20
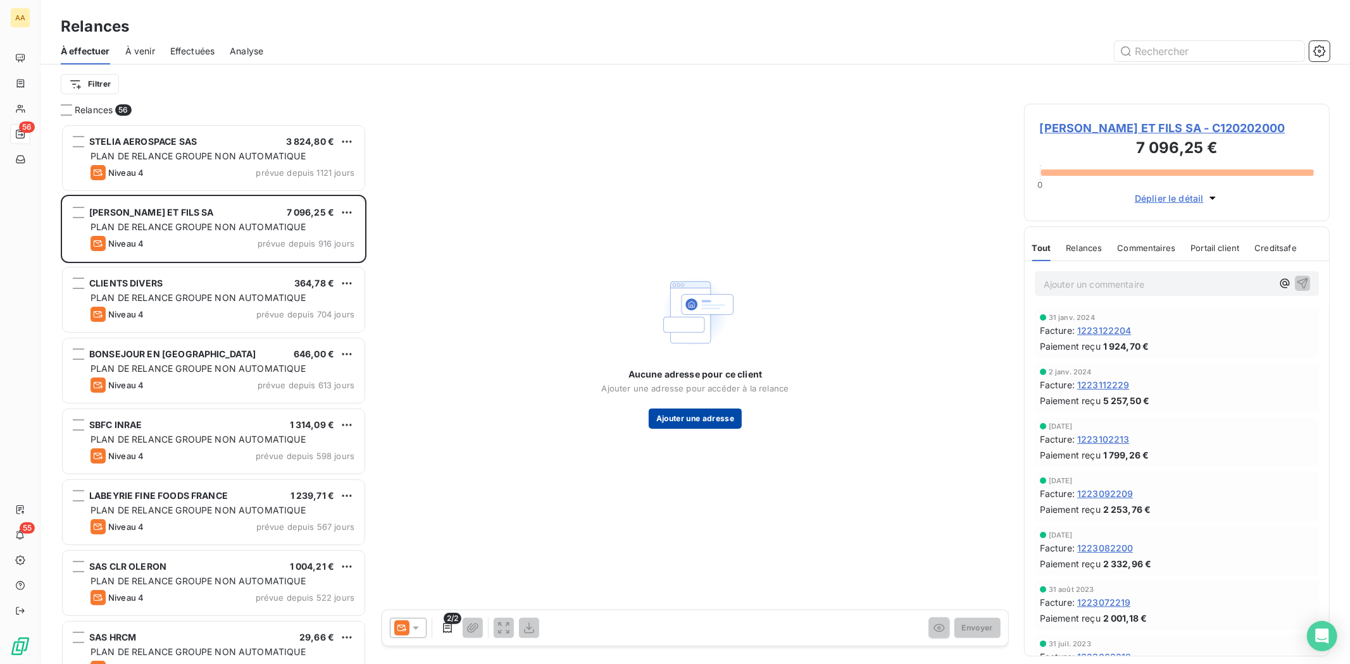
click at [671, 420] on button "Ajouter une adresse" at bounding box center [695, 419] width 93 height 20
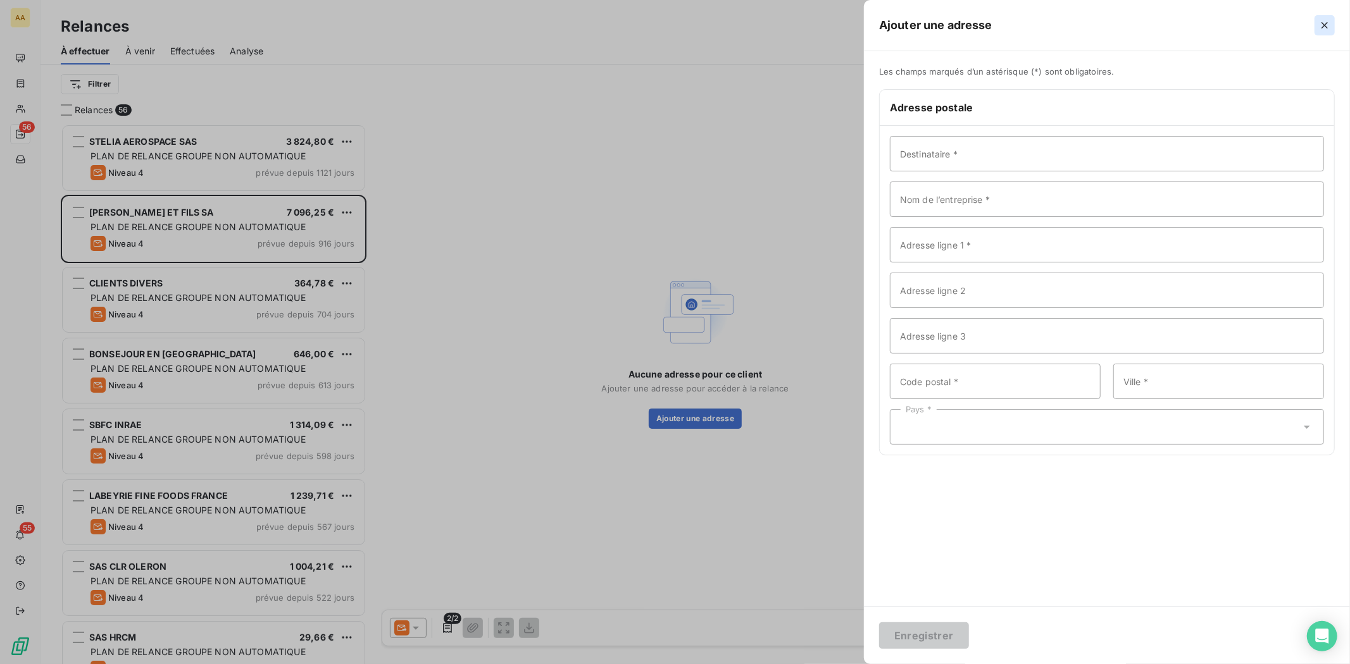
click at [1326, 23] on icon "button" at bounding box center [1324, 25] width 13 height 13
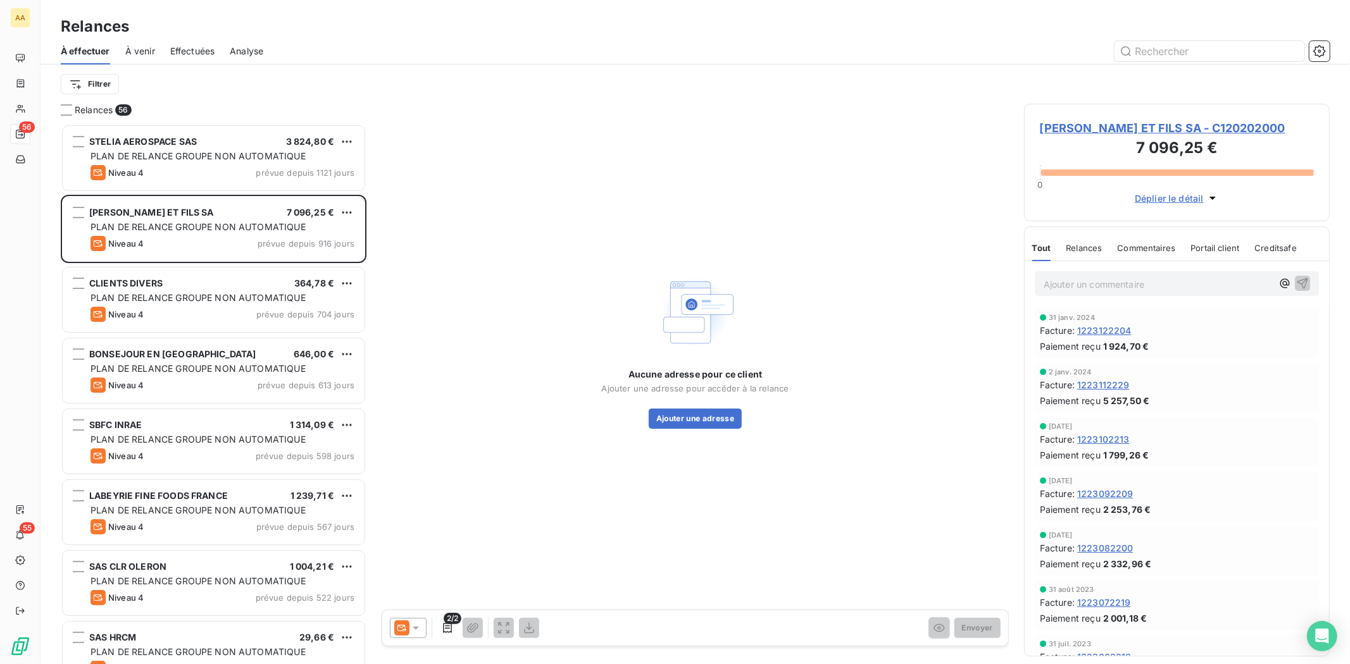
click at [768, 16] on div "Relances" at bounding box center [694, 26] width 1309 height 23
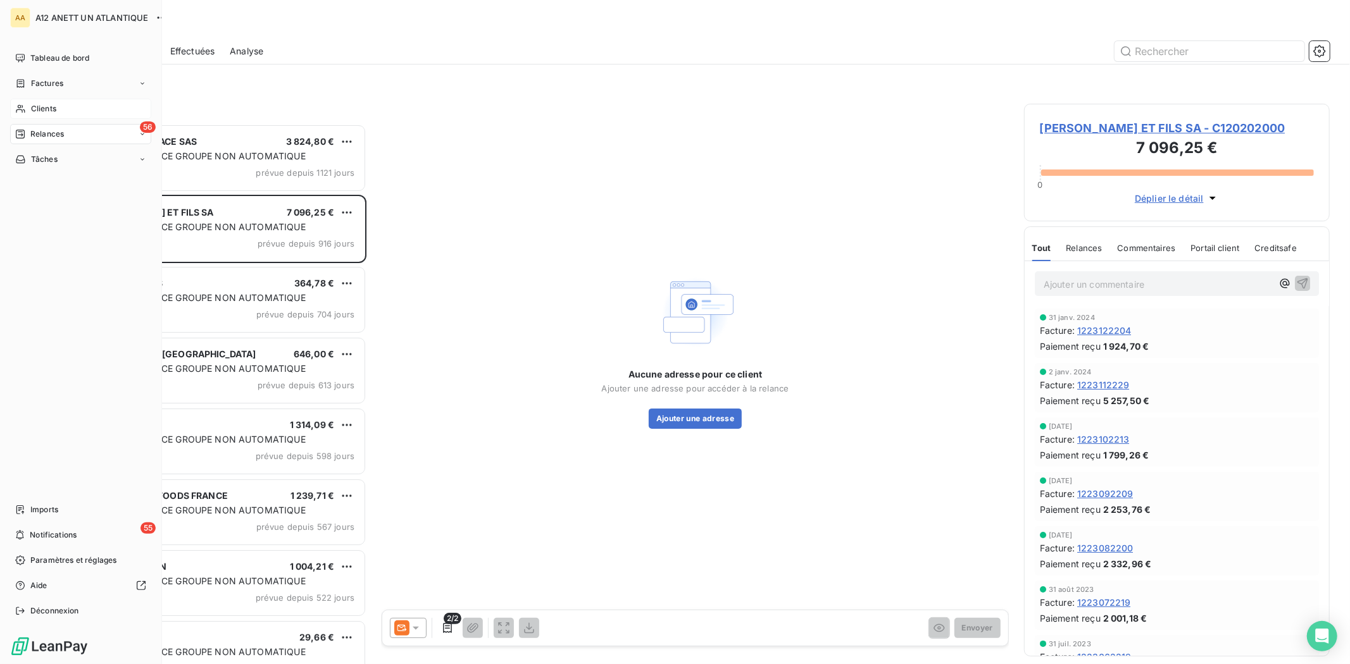
click at [53, 109] on span "Clients" at bounding box center [43, 108] width 25 height 11
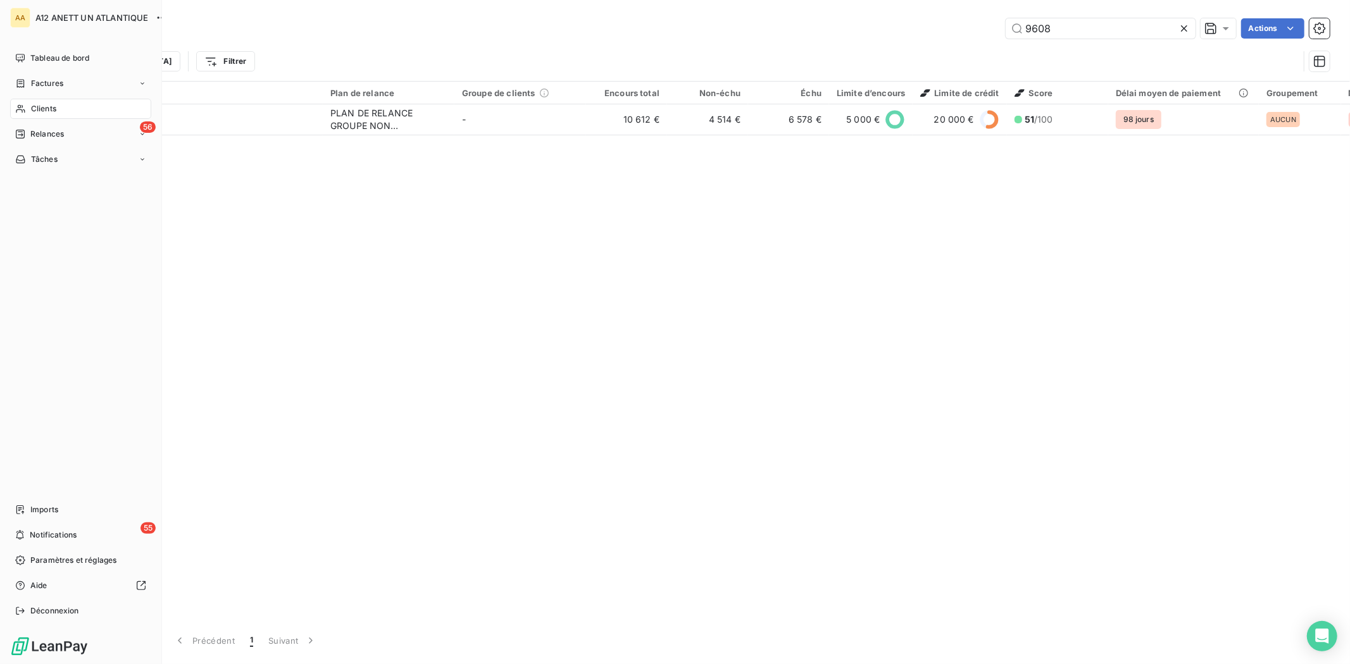
click at [53, 104] on span "Clients" at bounding box center [43, 108] width 25 height 11
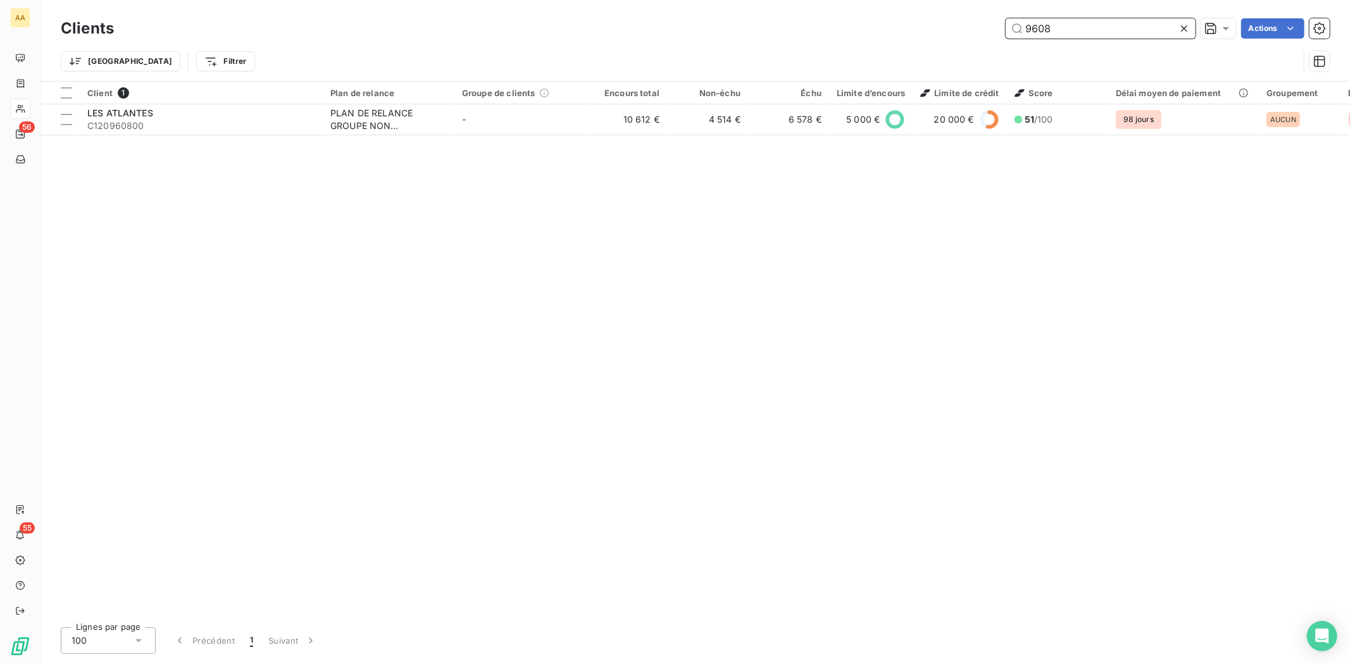
drag, startPoint x: 1064, startPoint y: 22, endPoint x: 974, endPoint y: 22, distance: 89.9
click at [974, 22] on div "9608 Actions" at bounding box center [729, 28] width 1200 height 20
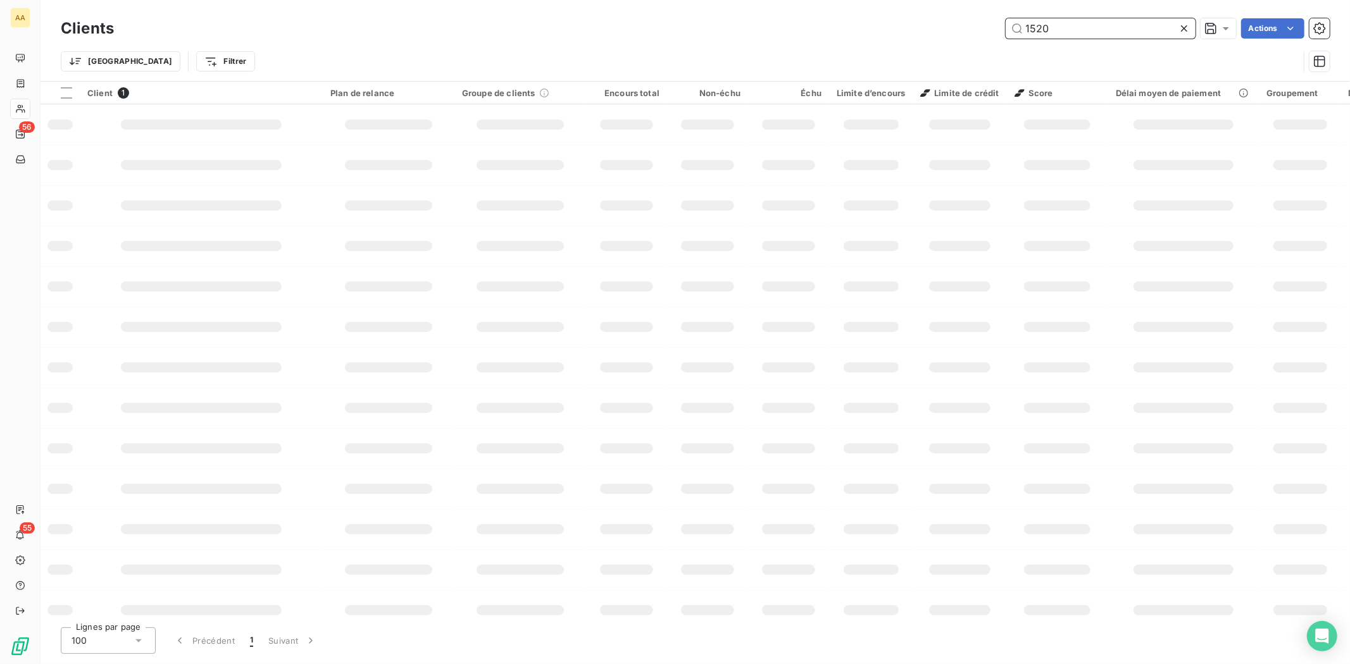
type input "1520"
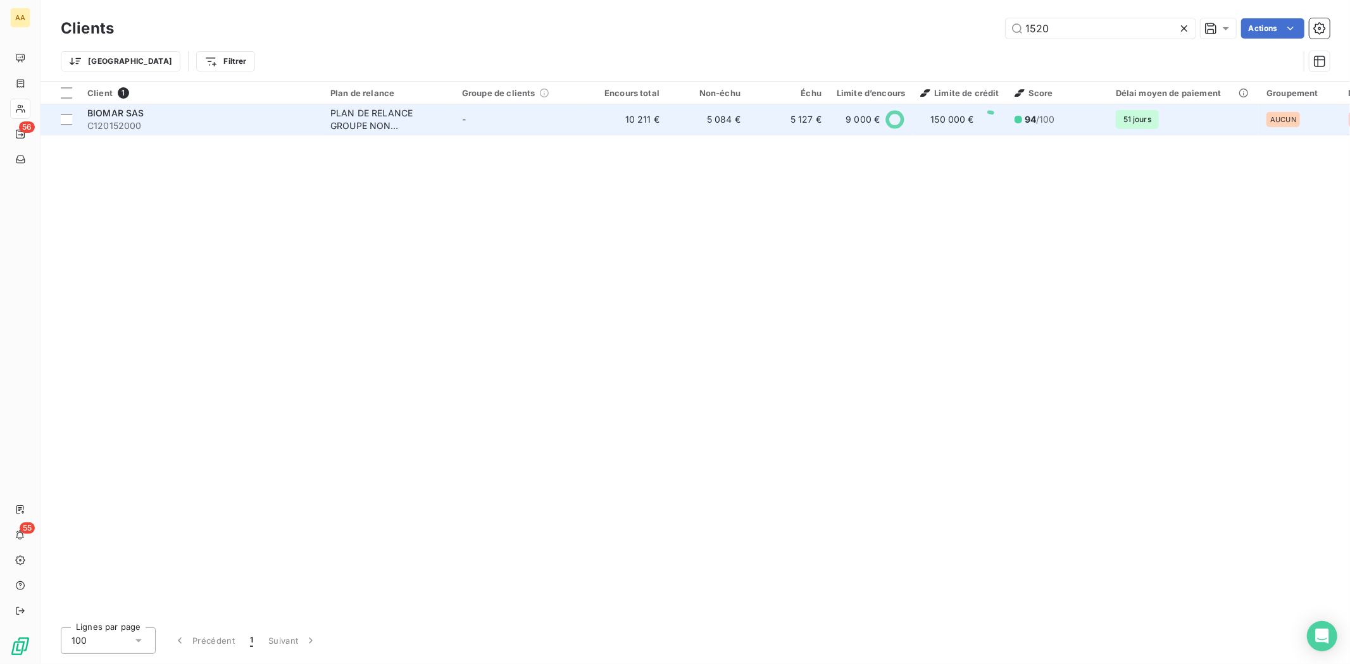
click at [108, 129] on span "C120152000" at bounding box center [201, 126] width 228 height 13
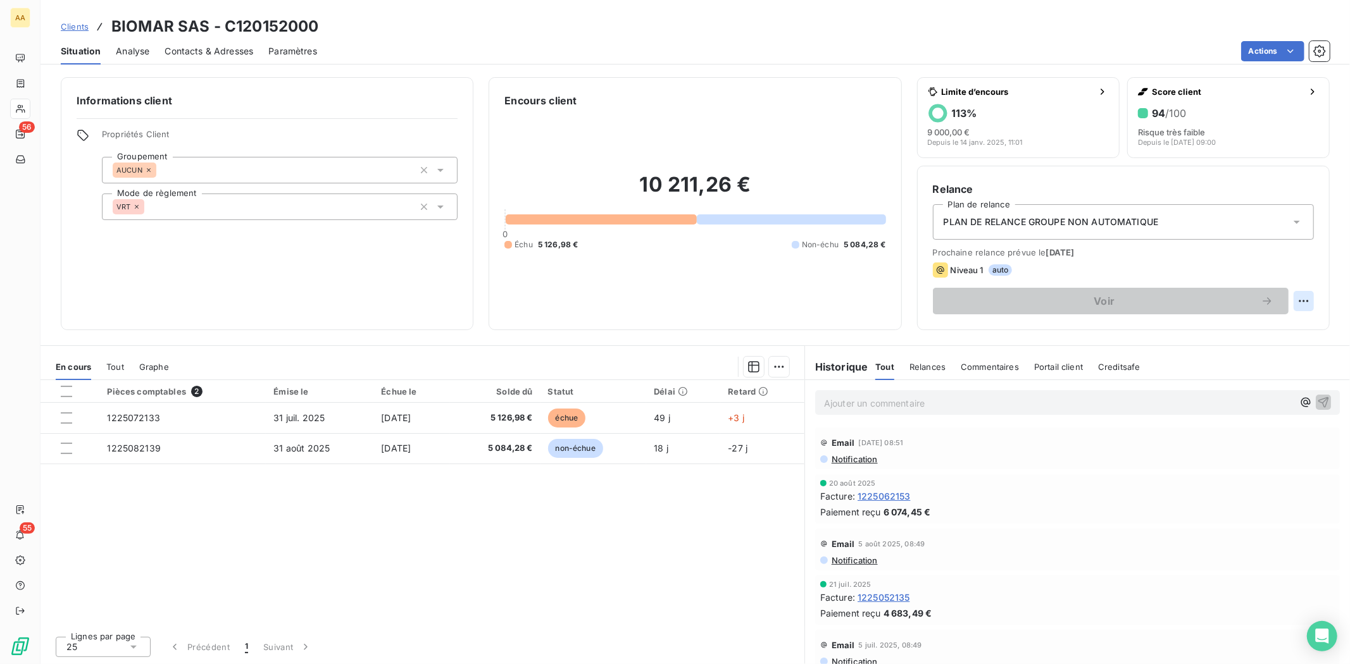
click at [1301, 294] on html "AA 56 55 Clients BIOMAR SAS - C120152000 Situation Analyse Contacts & Adresses …" at bounding box center [675, 332] width 1350 height 664
click at [1272, 325] on div "Replanifier cette action" at bounding box center [1251, 329] width 113 height 20
select select "8"
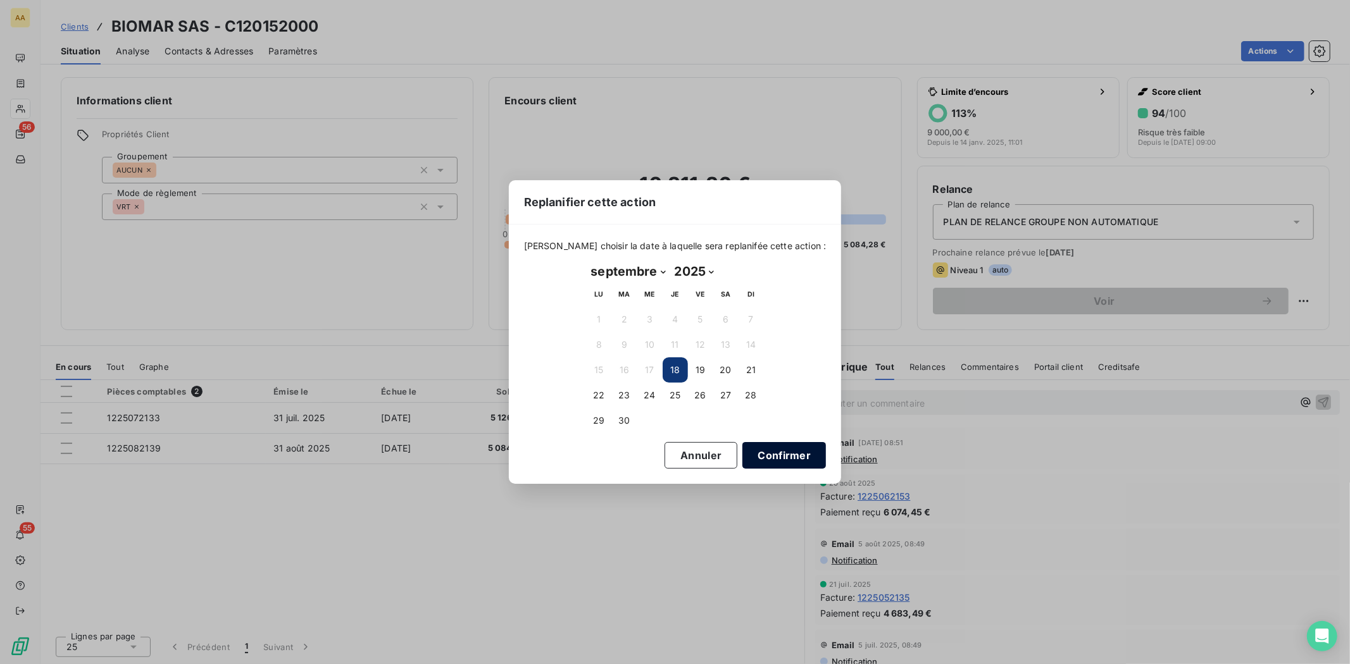
click at [759, 444] on button "Confirmer" at bounding box center [784, 455] width 84 height 27
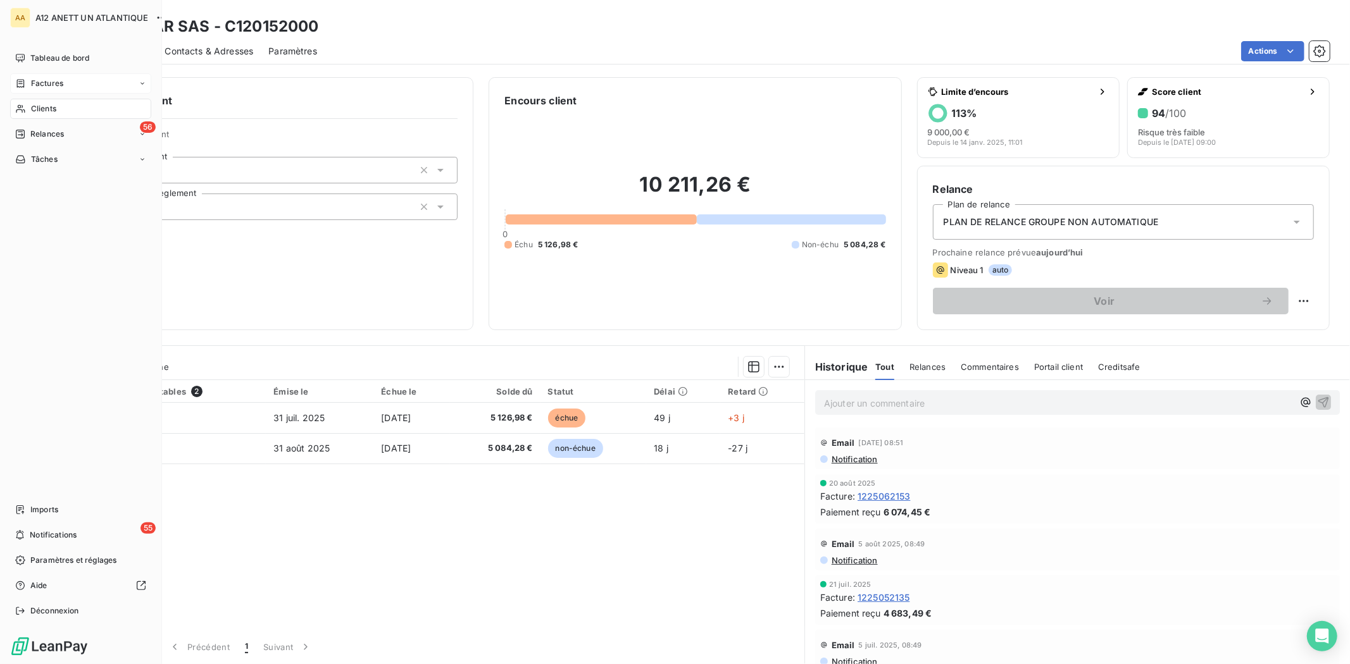
click at [49, 82] on span "Factures" at bounding box center [47, 83] width 32 height 11
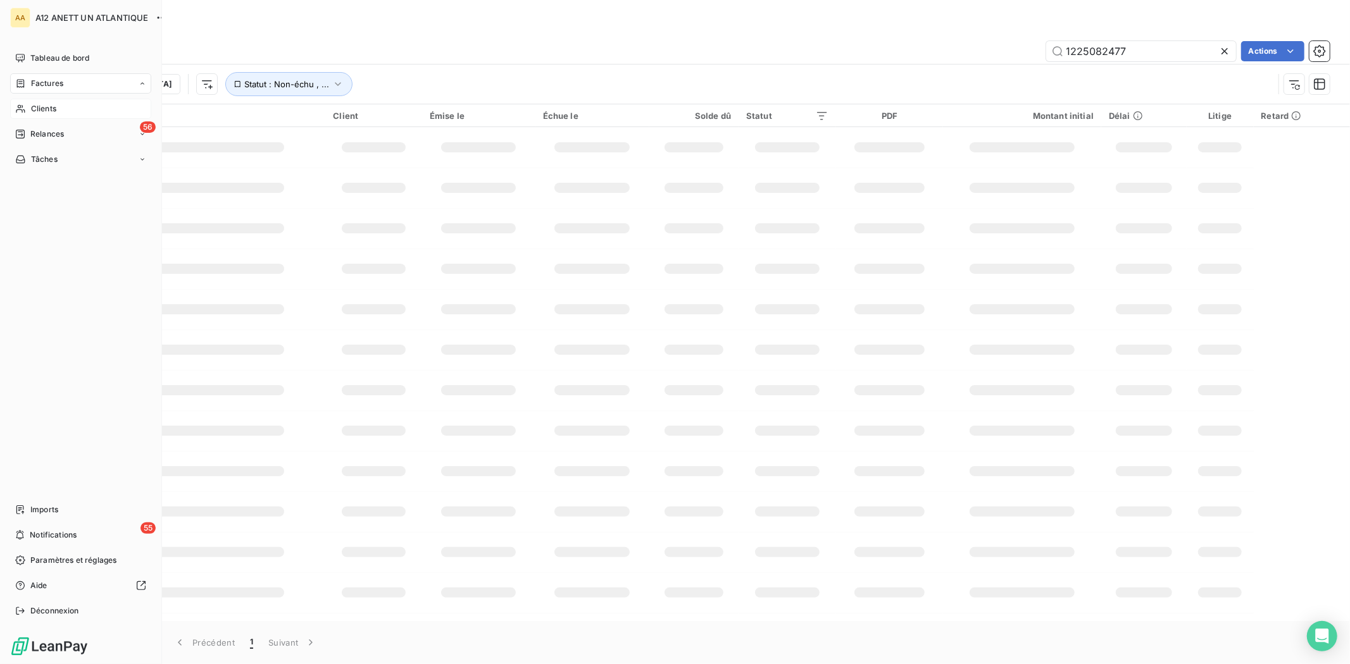
click at [0, 0] on div "Factures" at bounding box center [0, 0] width 0 height 0
click at [46, 165] on span "Clients" at bounding box center [43, 159] width 25 height 11
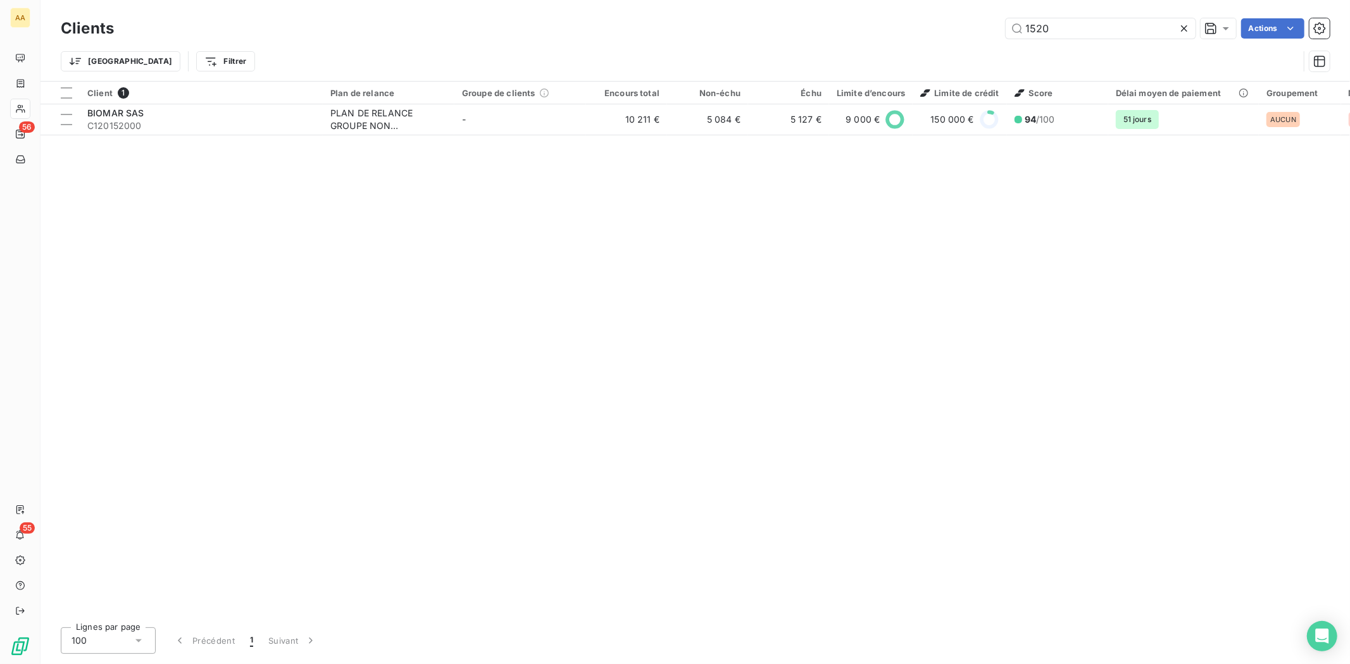
drag, startPoint x: 1061, startPoint y: 38, endPoint x: 981, endPoint y: 35, distance: 79.1
click at [981, 35] on div "1520 Actions" at bounding box center [729, 28] width 1200 height 20
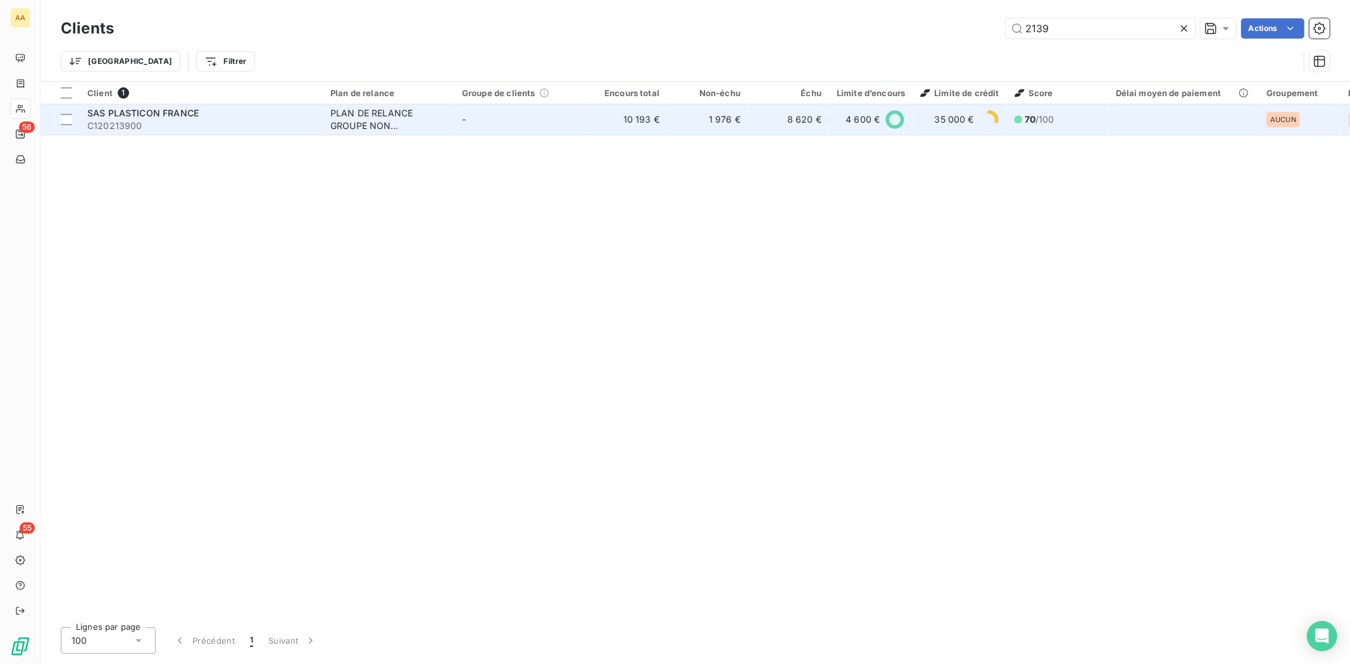
type input "2139"
click at [143, 128] on span "C120213900" at bounding box center [201, 126] width 228 height 13
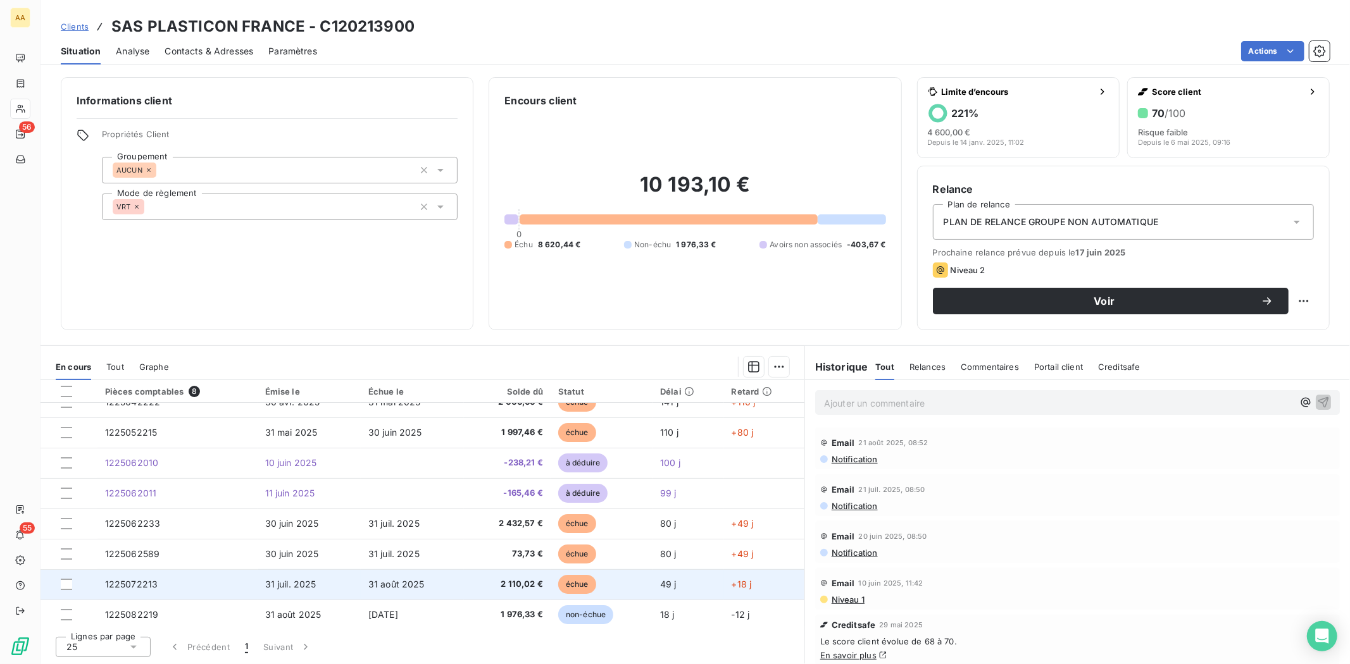
scroll to position [20, 0]
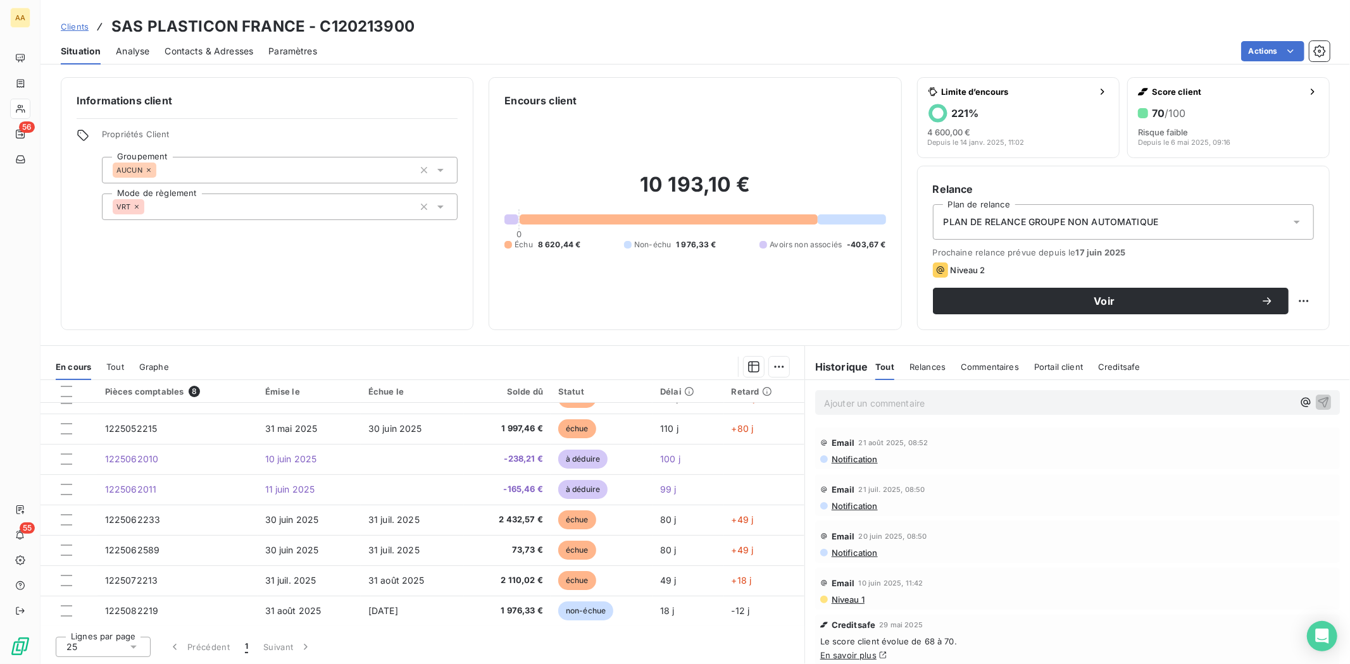
click at [198, 51] on span "Contacts & Adresses" at bounding box center [209, 51] width 89 height 13
